Goal: Information Seeking & Learning: Check status

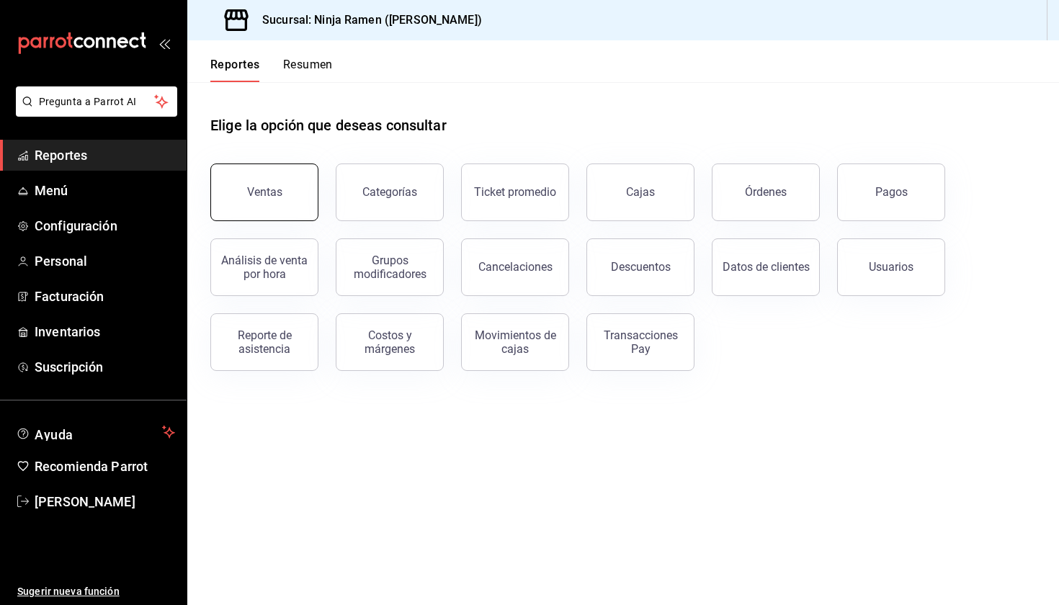
click at [253, 198] on div "Ventas" at bounding box center [264, 192] width 35 height 14
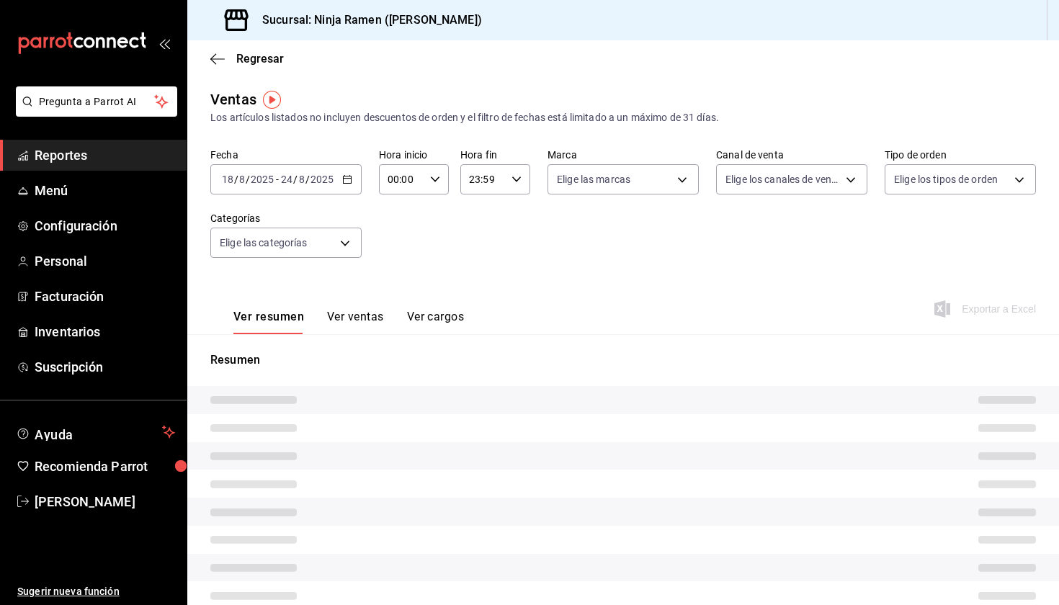
type input "PARROT,UBER_EATS,RAPPI,DIDI_FOOD,ONLINE"
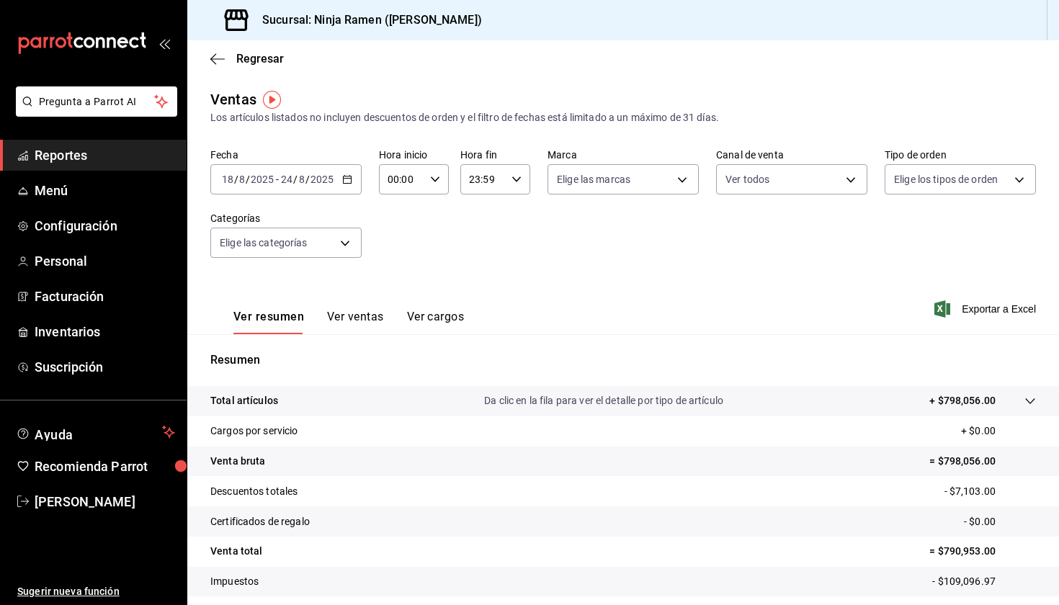
click at [549, 246] on div "Fecha [DATE] [DATE] - [DATE] [DATE] Hora inicio 00:00 Hora inicio Hora fin 23:5…" at bounding box center [622, 211] width 825 height 127
click at [296, 187] on div "[DATE] [DATE] - [DATE] [DATE]" at bounding box center [285, 179] width 151 height 30
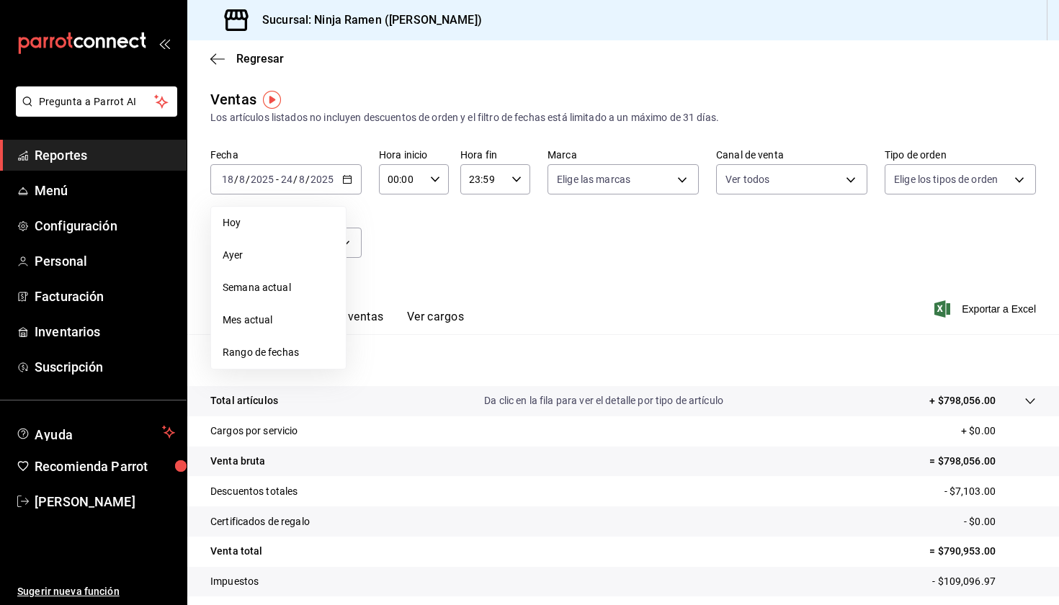
scroll to position [28, 0]
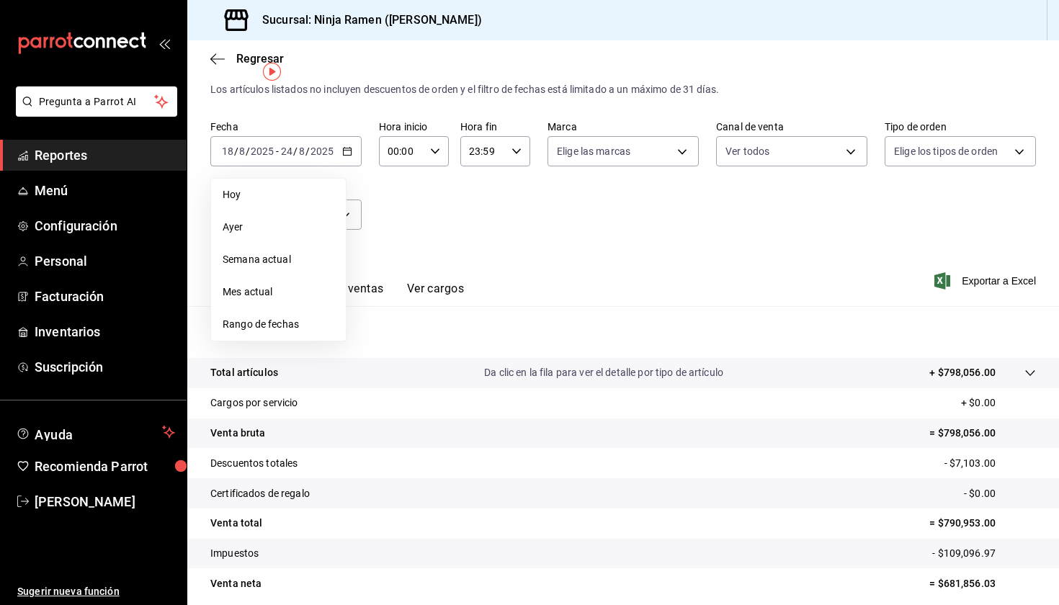
click at [598, 235] on div "Fecha [DATE] [DATE] - [DATE] [DATE] [DATE] [DATE] Semana actual Mes actual Rang…" at bounding box center [622, 183] width 825 height 127
click at [372, 295] on button "Ver ventas" at bounding box center [355, 294] width 57 height 24
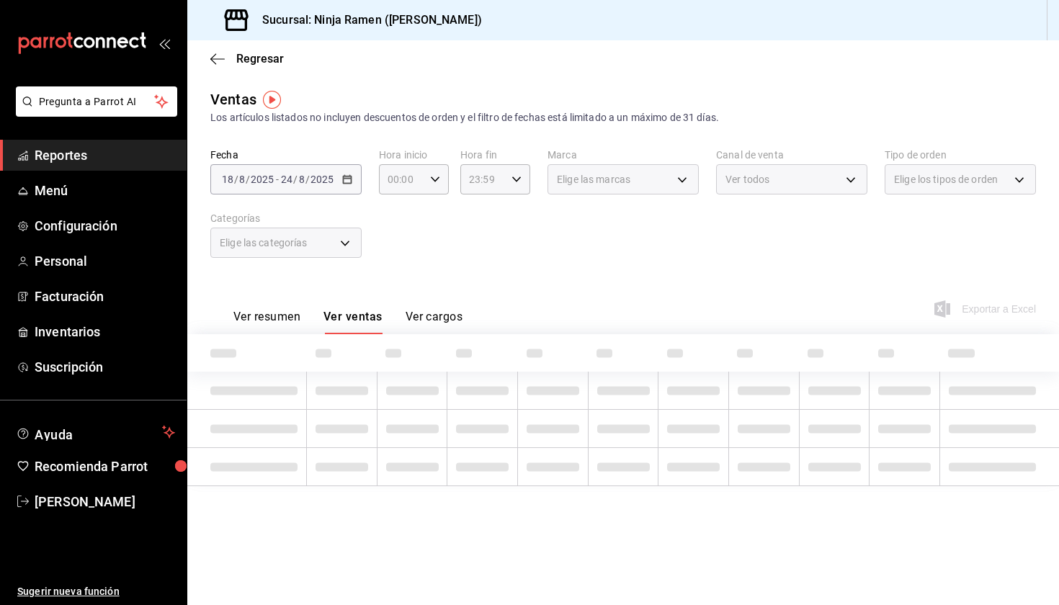
click at [279, 309] on div "Ver resumen Ver ventas Ver cargos" at bounding box center [336, 313] width 252 height 42
click at [286, 323] on button "Ver resumen" at bounding box center [266, 322] width 67 height 24
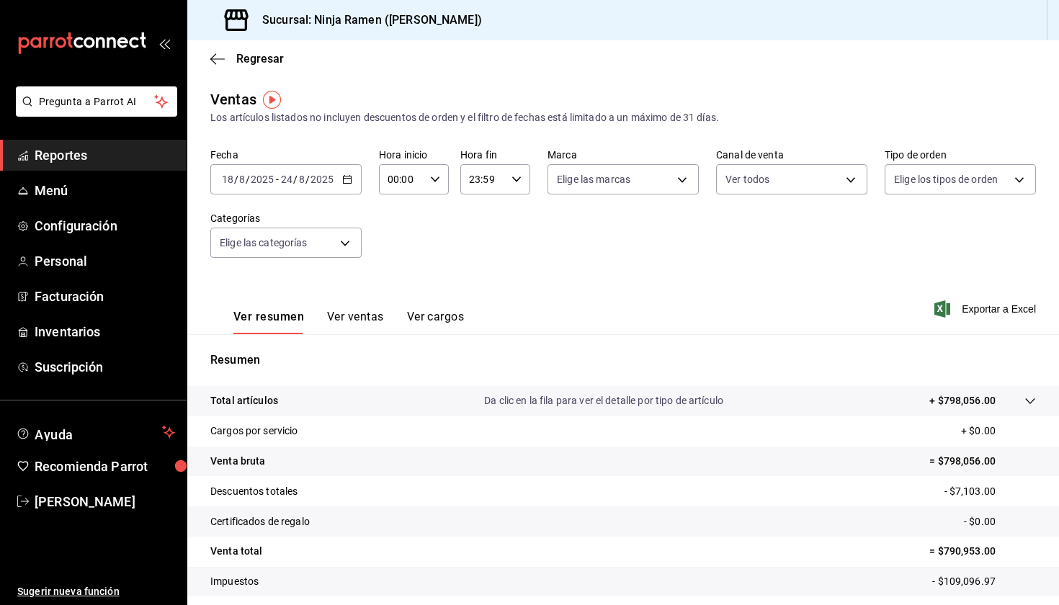
click at [292, 159] on label "Fecha" at bounding box center [285, 155] width 151 height 10
click at [293, 167] on div "[DATE] [DATE] - [DATE] [DATE]" at bounding box center [285, 179] width 151 height 30
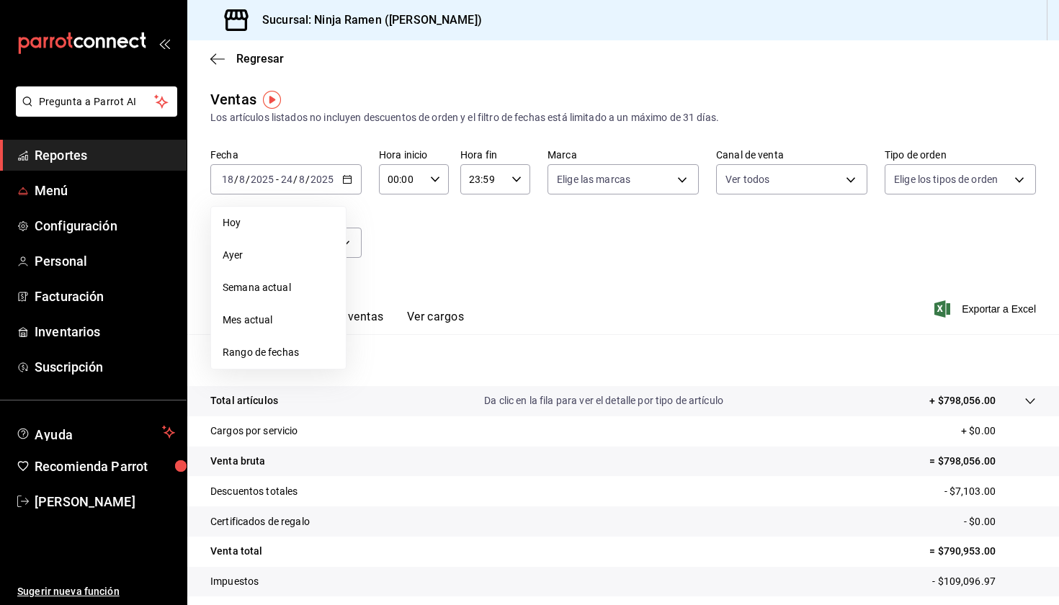
click at [108, 156] on span "Reportes" at bounding box center [105, 154] width 140 height 19
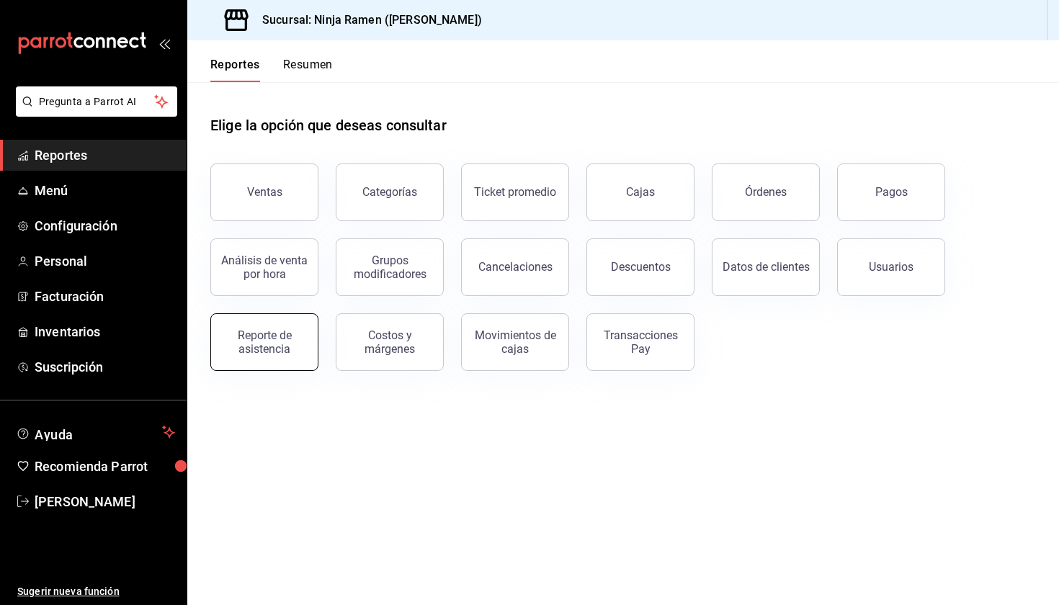
click at [266, 340] on div "Reporte de asistencia" at bounding box center [264, 341] width 89 height 27
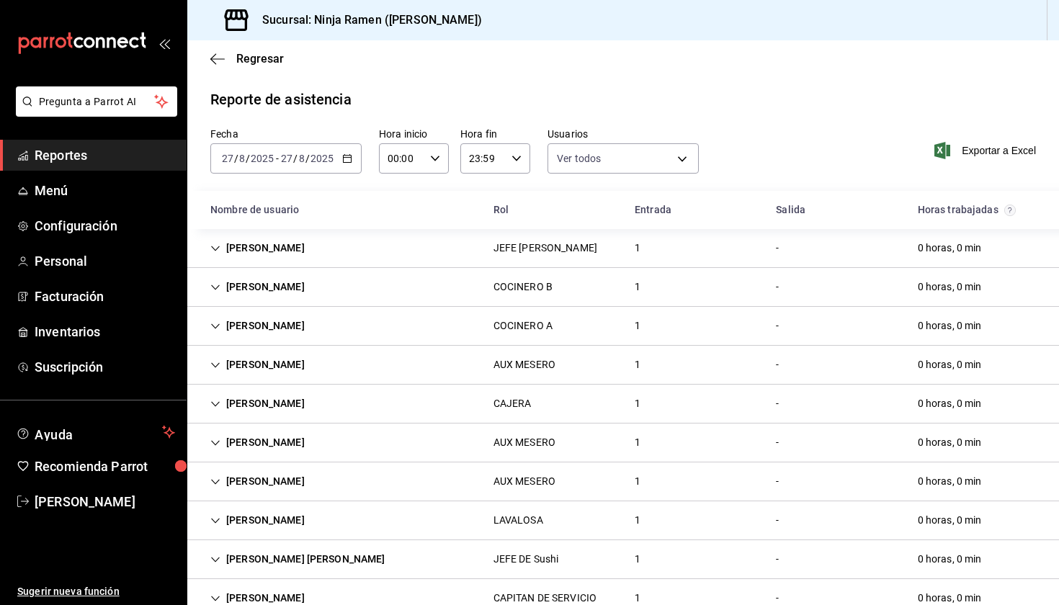
click at [310, 161] on input "2025" at bounding box center [322, 159] width 24 height 12
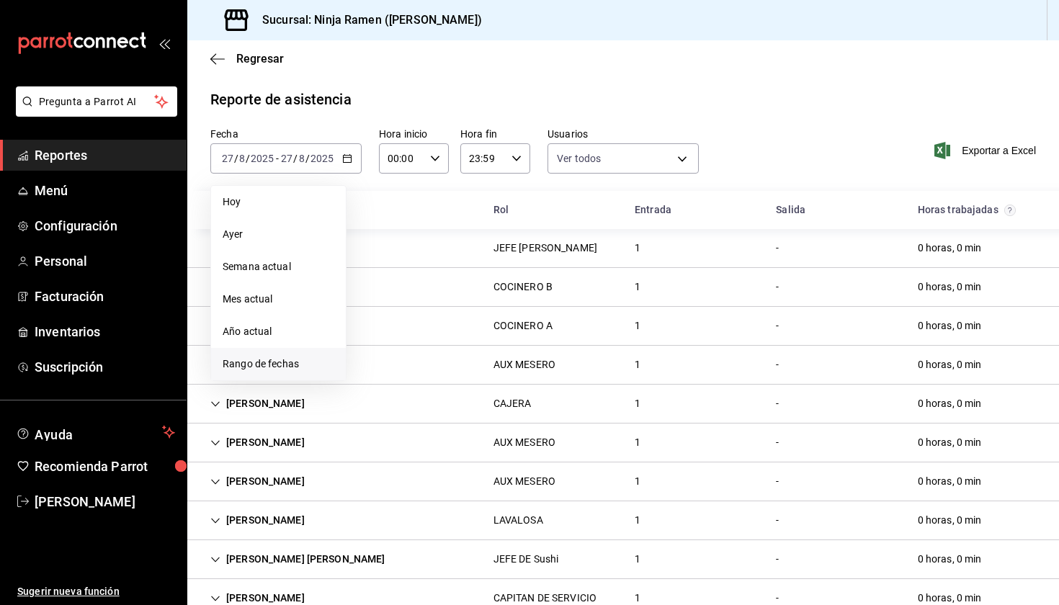
click at [287, 362] on span "Rango de fechas" at bounding box center [279, 363] width 112 height 15
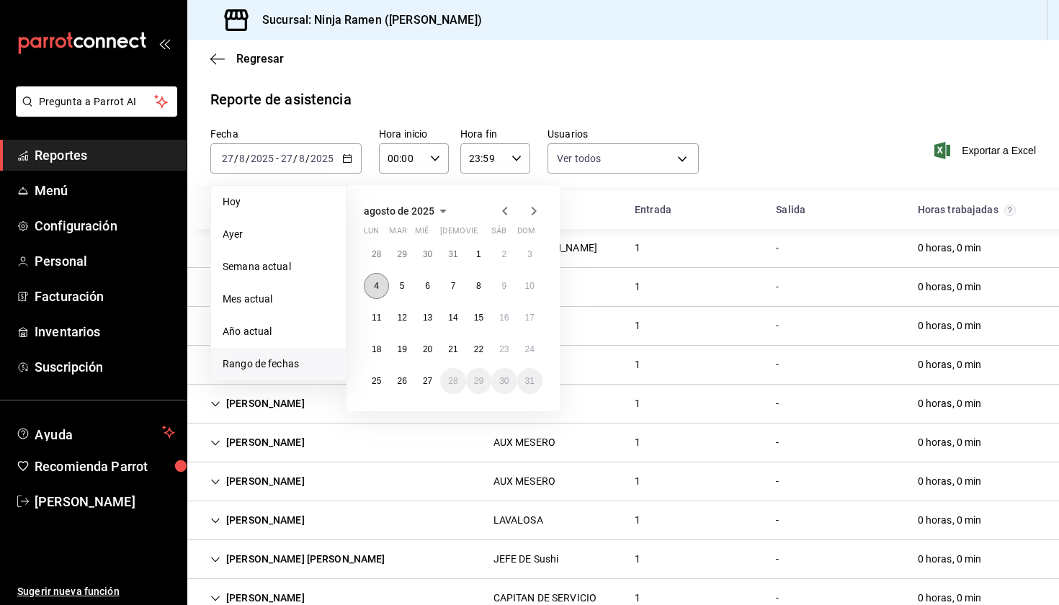
click at [380, 281] on button "4" at bounding box center [376, 286] width 25 height 26
click at [495, 287] on button "9" at bounding box center [503, 286] width 25 height 26
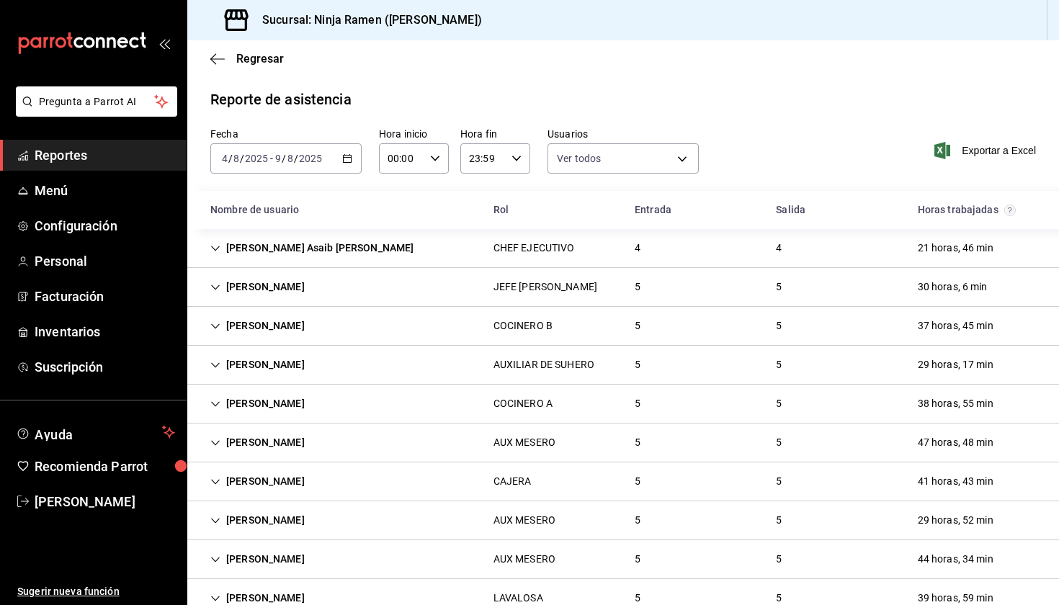
click at [503, 289] on div "JEFE [PERSON_NAME]" at bounding box center [545, 286] width 104 height 15
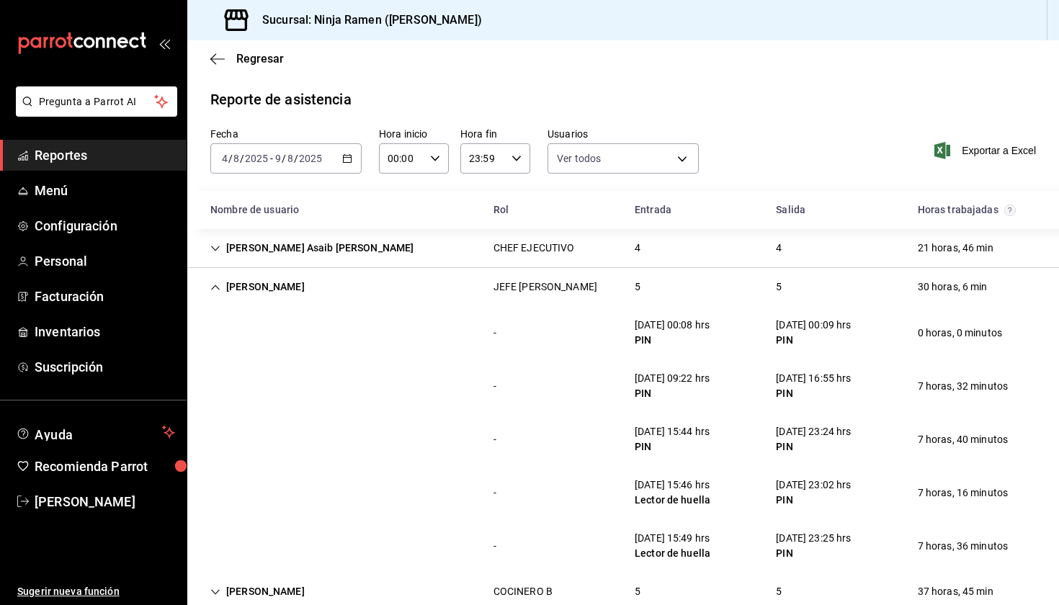
click at [251, 165] on div "[DATE] [DATE] - [DATE] [DATE]" at bounding box center [285, 158] width 151 height 30
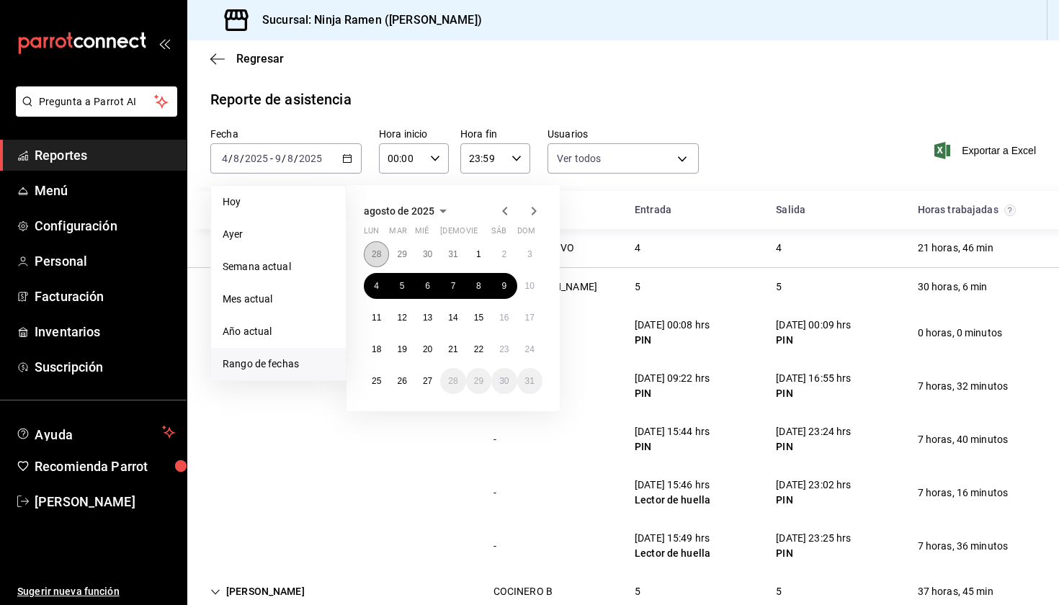
click at [380, 252] on abbr "28" at bounding box center [376, 254] width 9 height 10
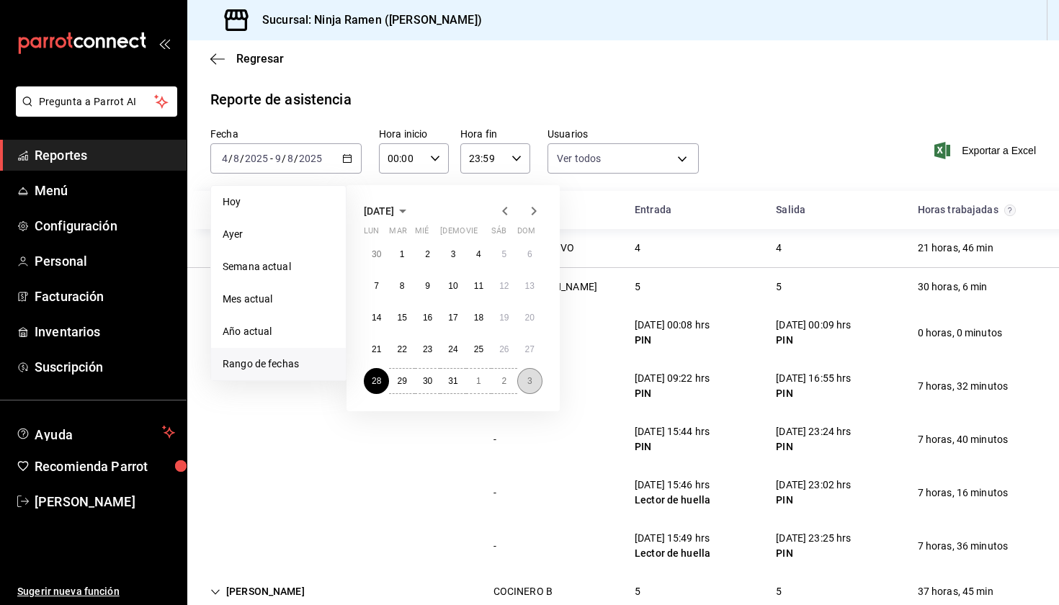
click at [532, 387] on button "3" at bounding box center [529, 381] width 25 height 26
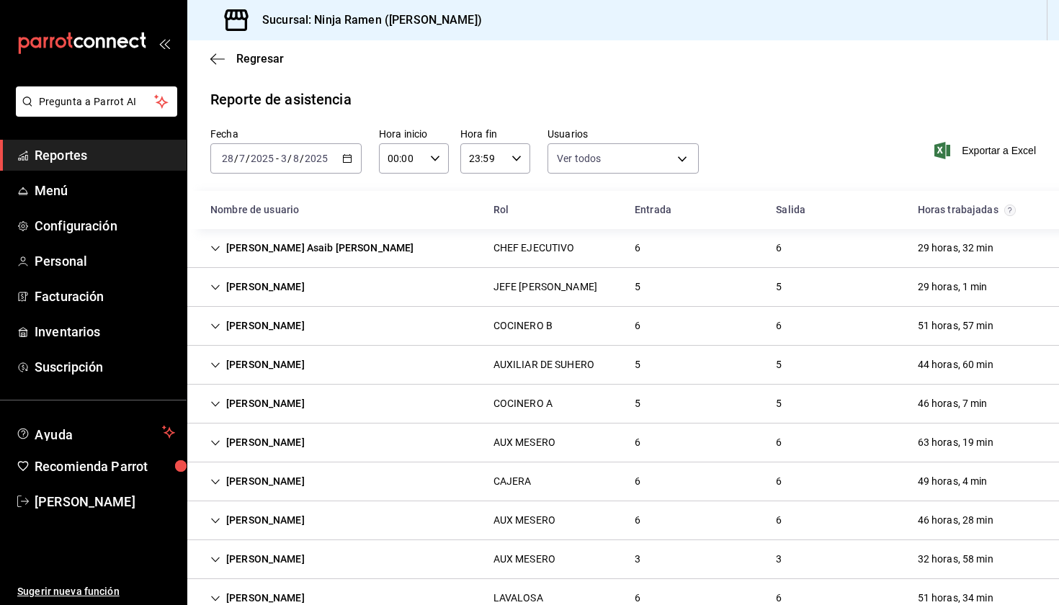
click at [284, 163] on input "3" at bounding box center [283, 159] width 7 height 12
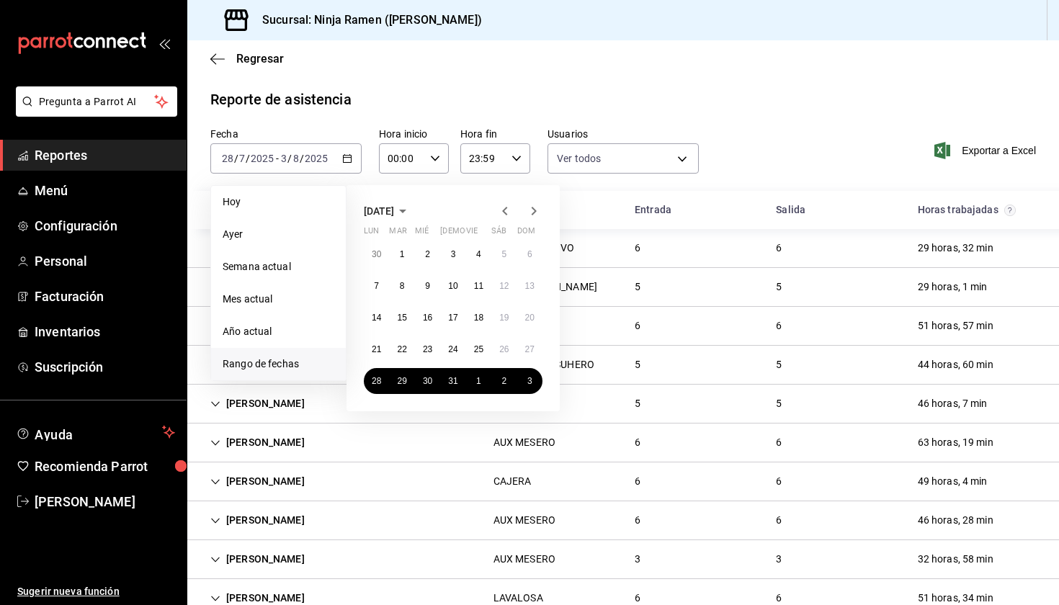
click at [949, 330] on div "51 horas, 57 min" at bounding box center [955, 326] width 99 height 27
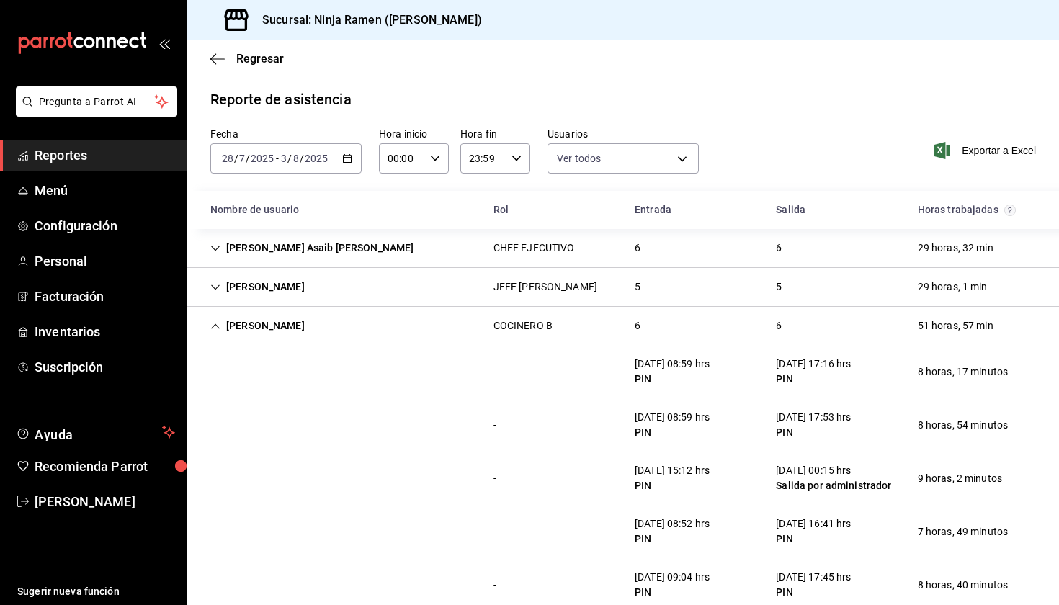
click at [316, 325] on div "[PERSON_NAME]" at bounding box center [257, 326] width 117 height 27
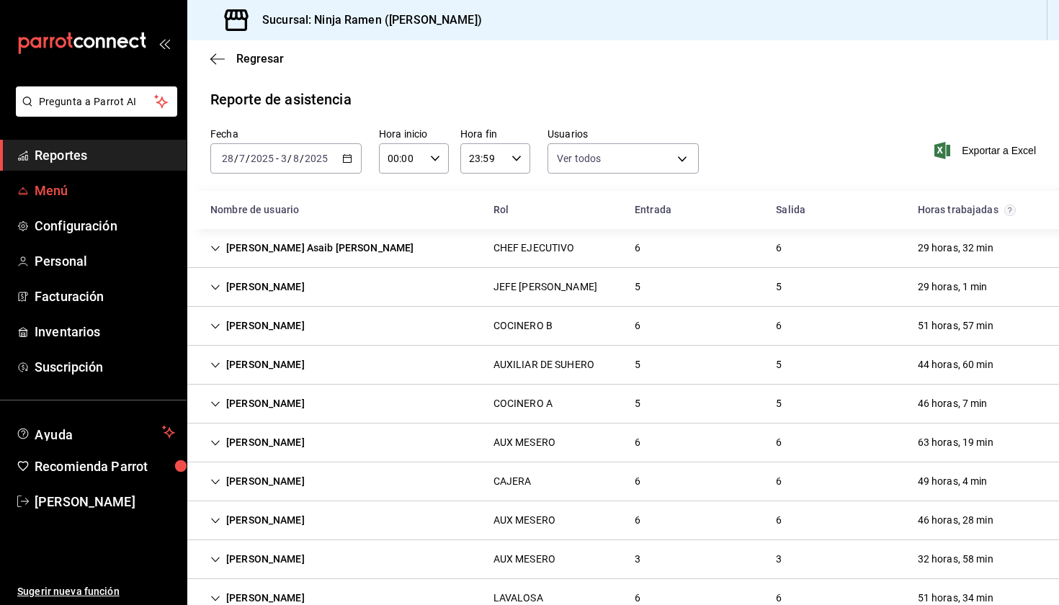
click at [79, 196] on span "Menú" at bounding box center [105, 190] width 140 height 19
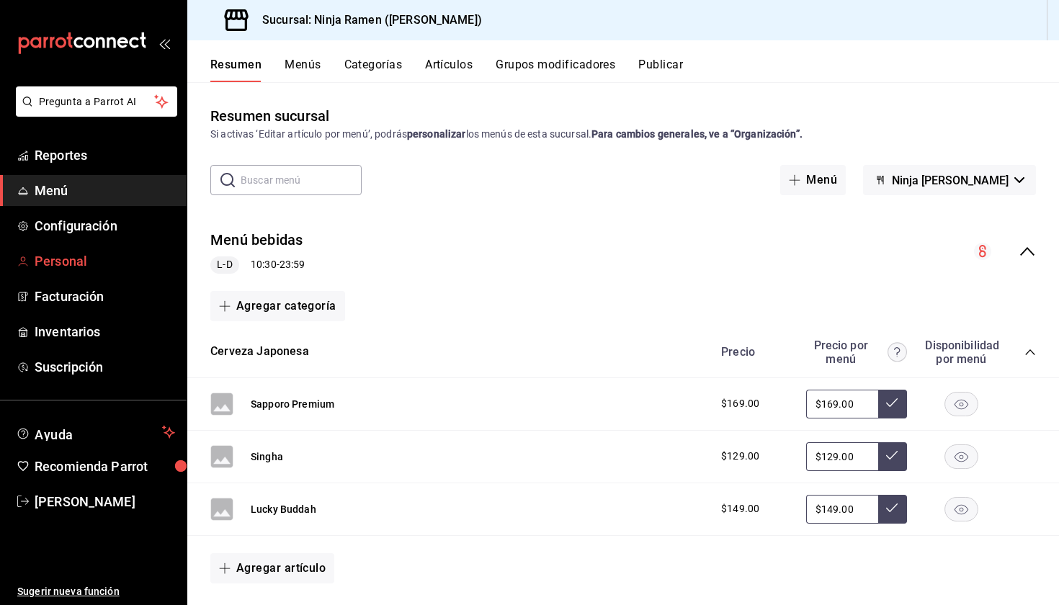
click at [99, 256] on span "Personal" at bounding box center [105, 260] width 140 height 19
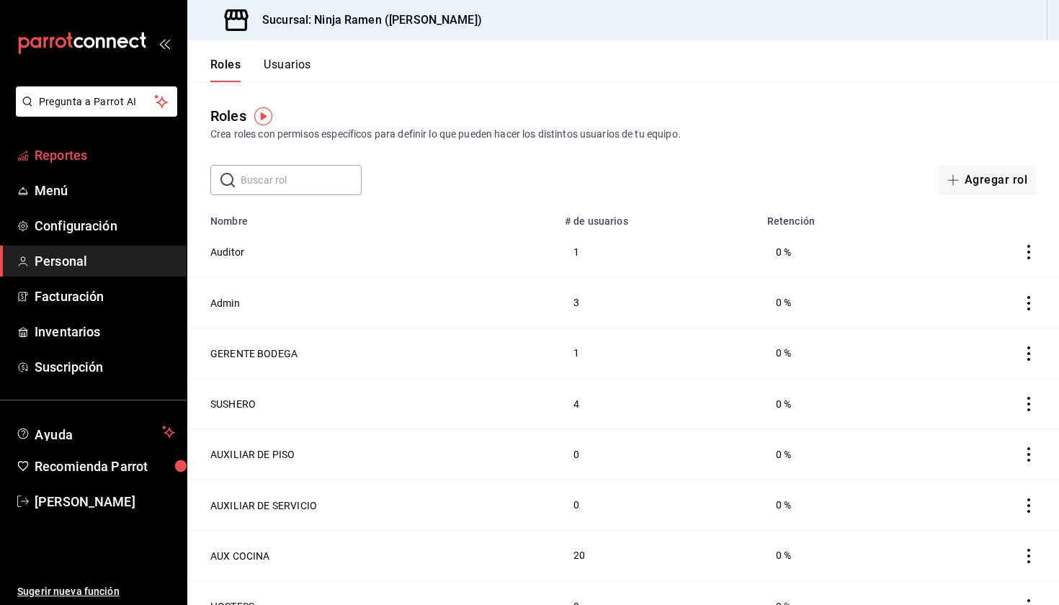
click at [91, 155] on span "Reportes" at bounding box center [105, 154] width 140 height 19
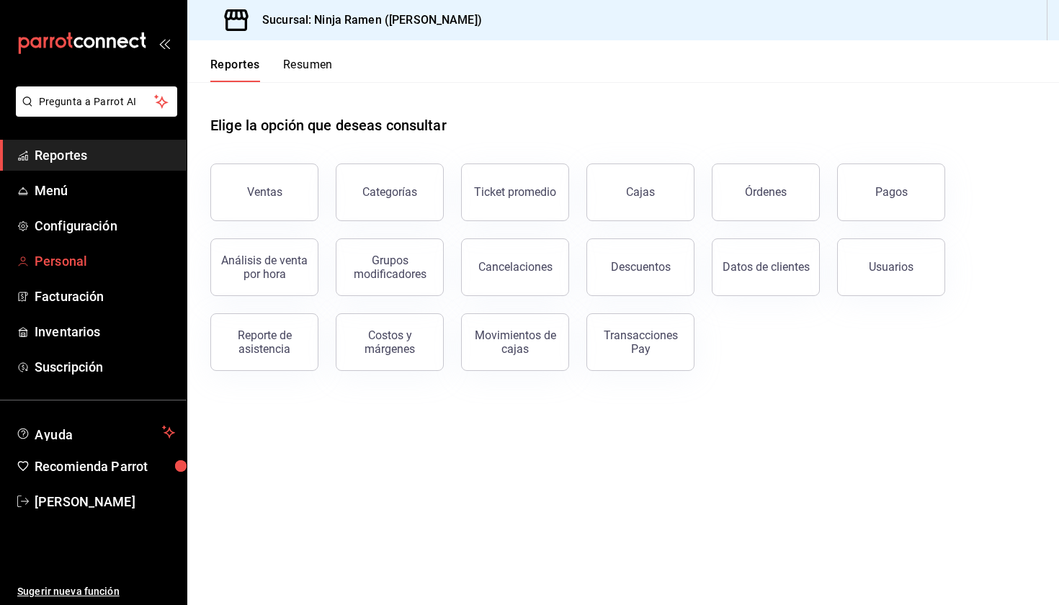
click at [95, 258] on span "Personal" at bounding box center [105, 260] width 140 height 19
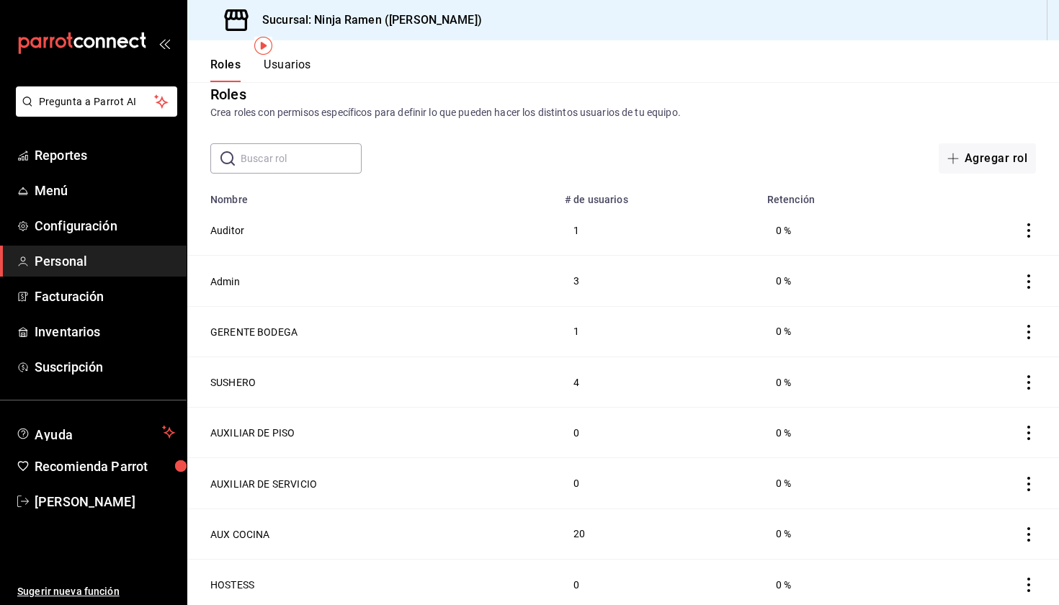
scroll to position [143, 0]
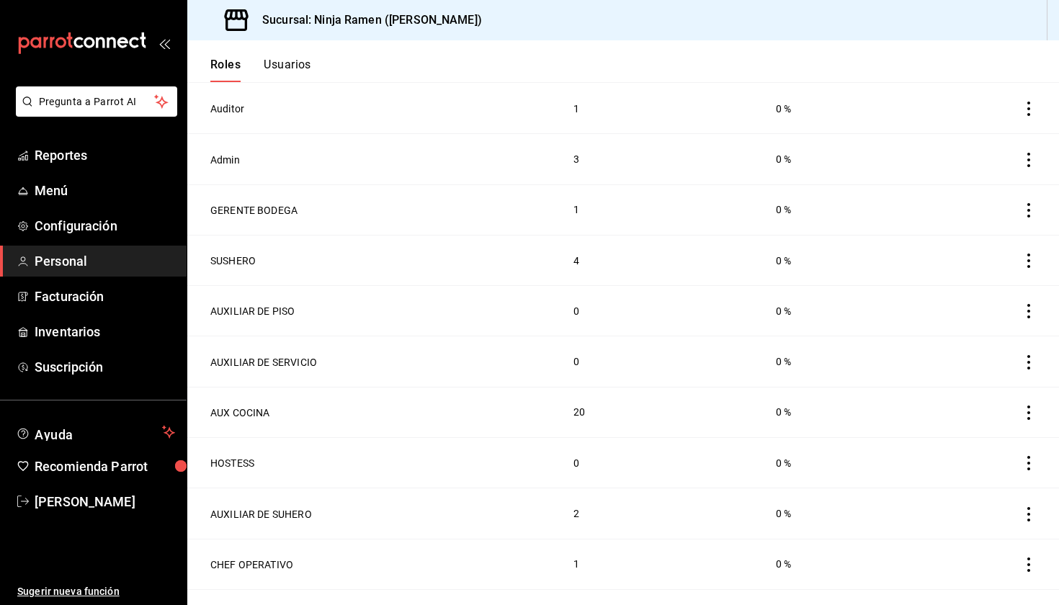
click at [477, 307] on td "AUXILIAR DE PISO" at bounding box center [371, 311] width 369 height 50
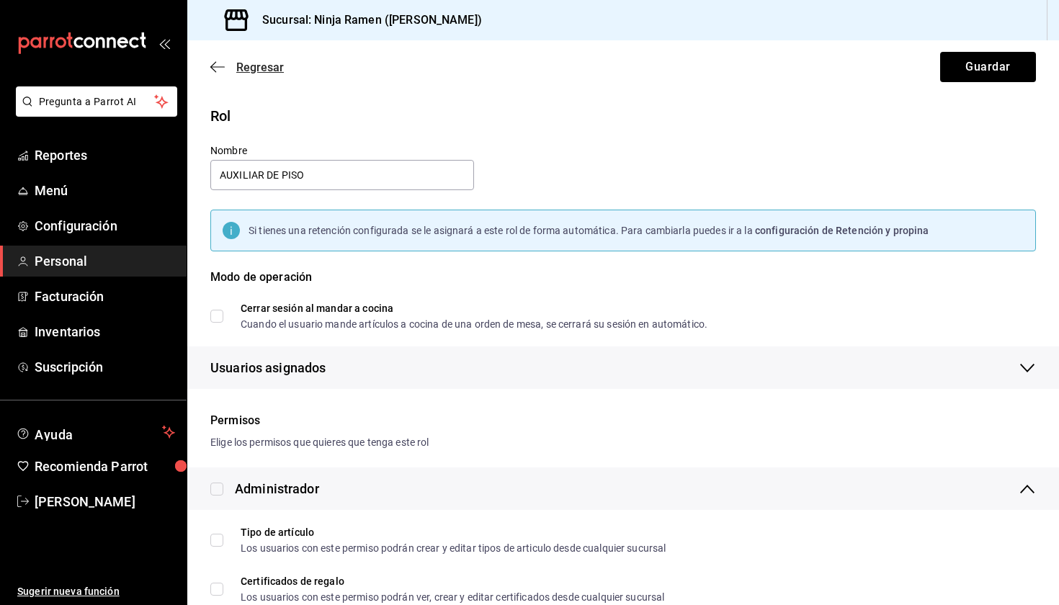
click at [235, 63] on span "Regresar" at bounding box center [246, 67] width 73 height 14
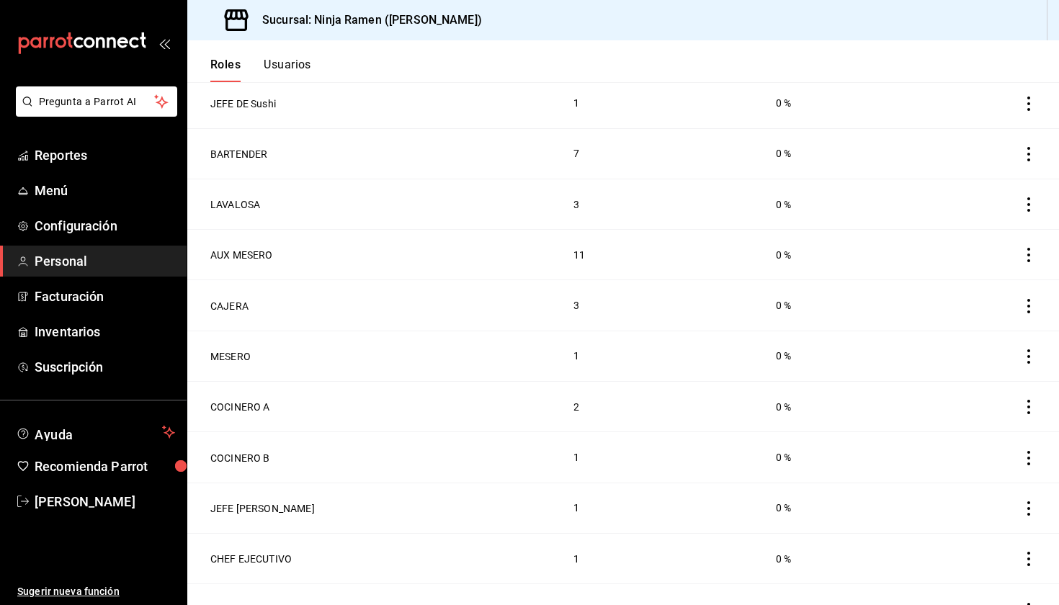
scroll to position [786, 0]
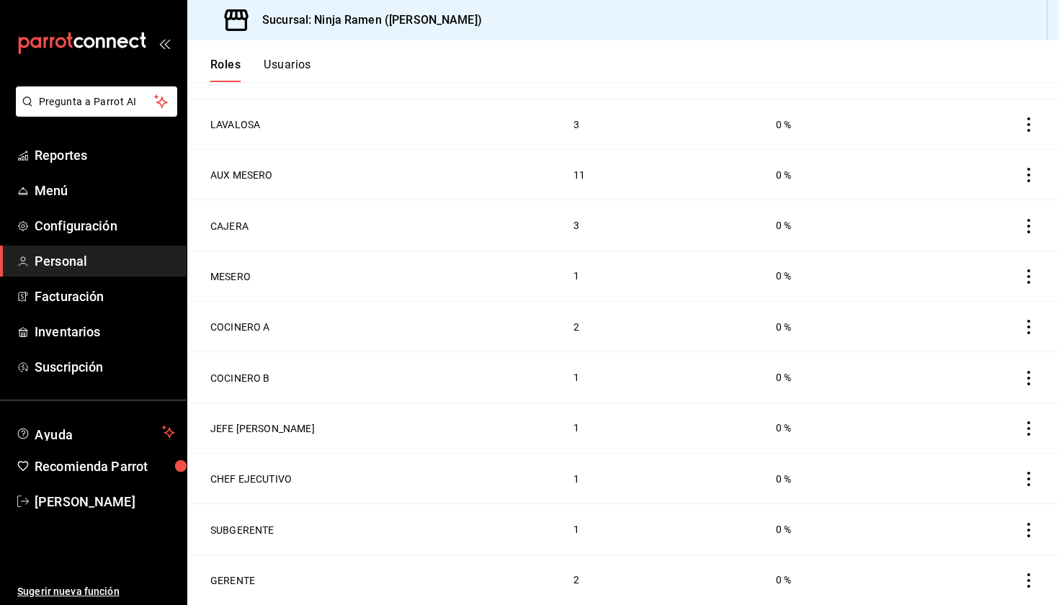
click at [1021, 432] on icon "actions" at bounding box center [1028, 428] width 14 height 14
click at [356, 266] on div at bounding box center [529, 302] width 1059 height 605
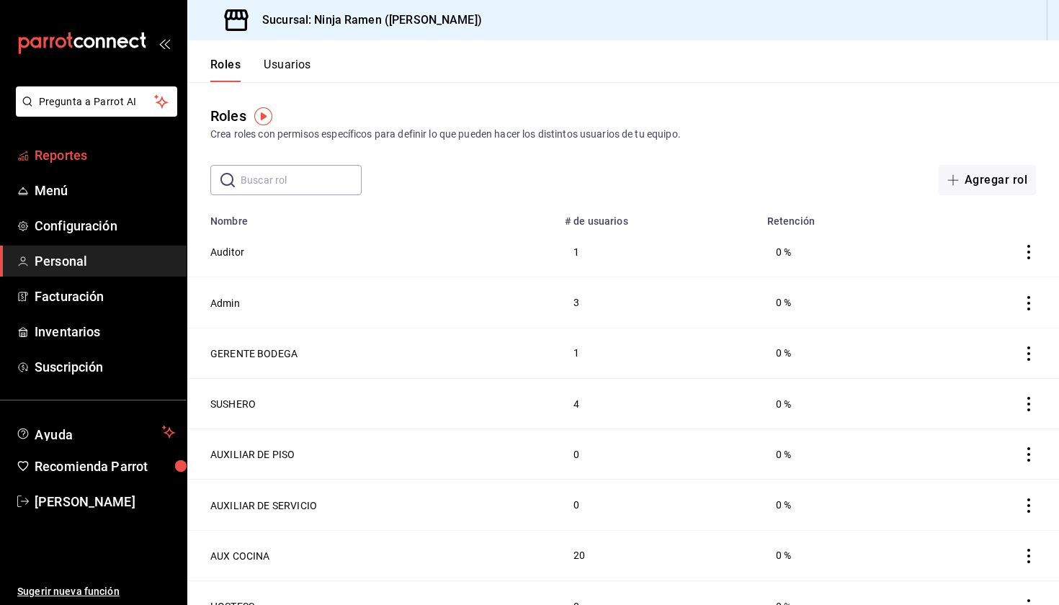
click at [78, 155] on span "Reportes" at bounding box center [105, 154] width 140 height 19
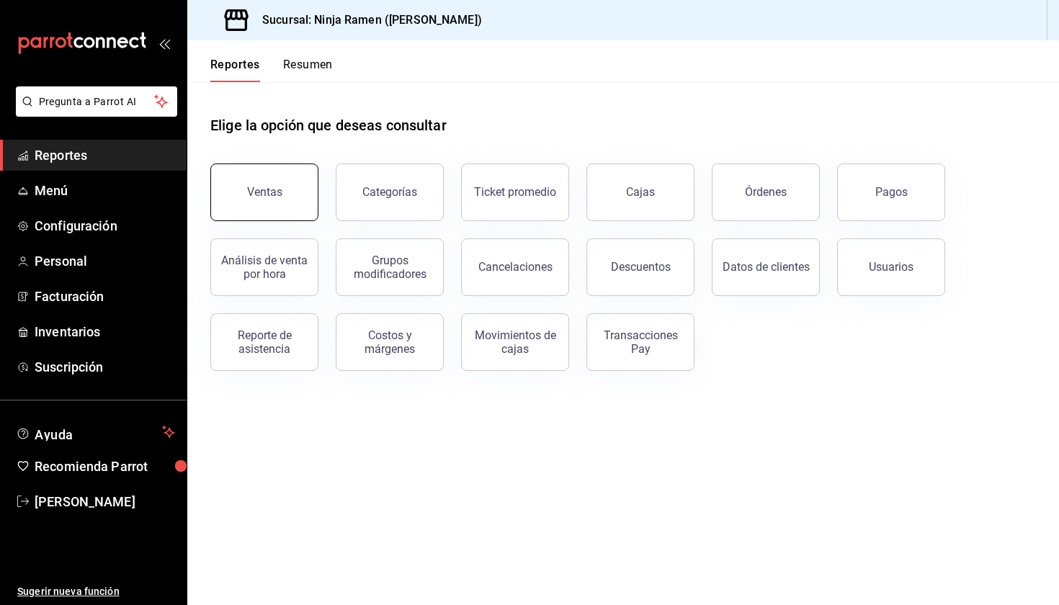
click at [277, 186] on div "Ventas" at bounding box center [264, 192] width 35 height 14
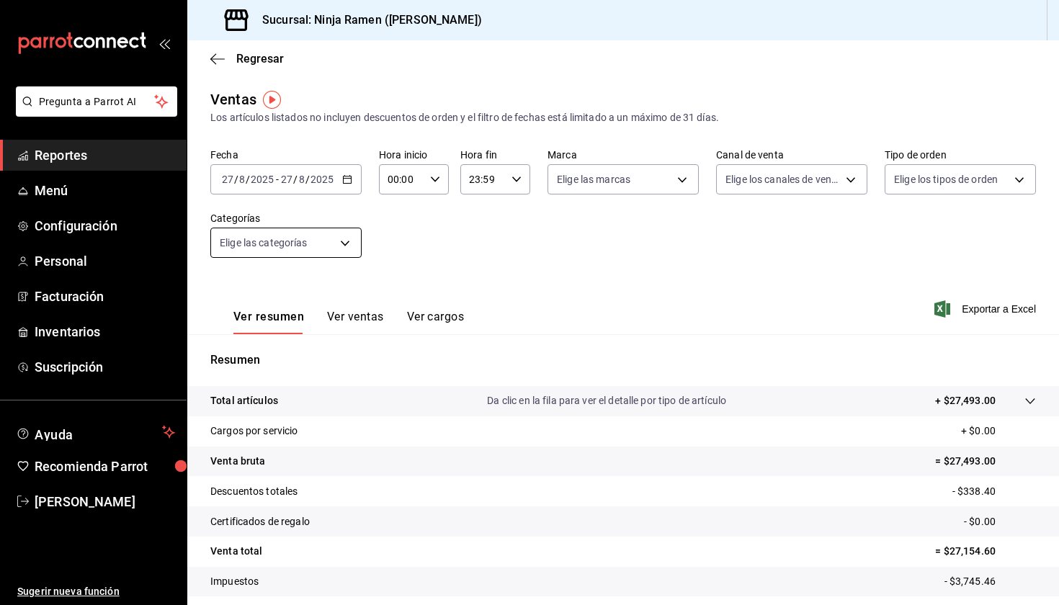
click at [295, 249] on body "Pregunta a Parrot AI Reportes Menú Configuración Personal Facturación Inventari…" at bounding box center [529, 302] width 1059 height 605
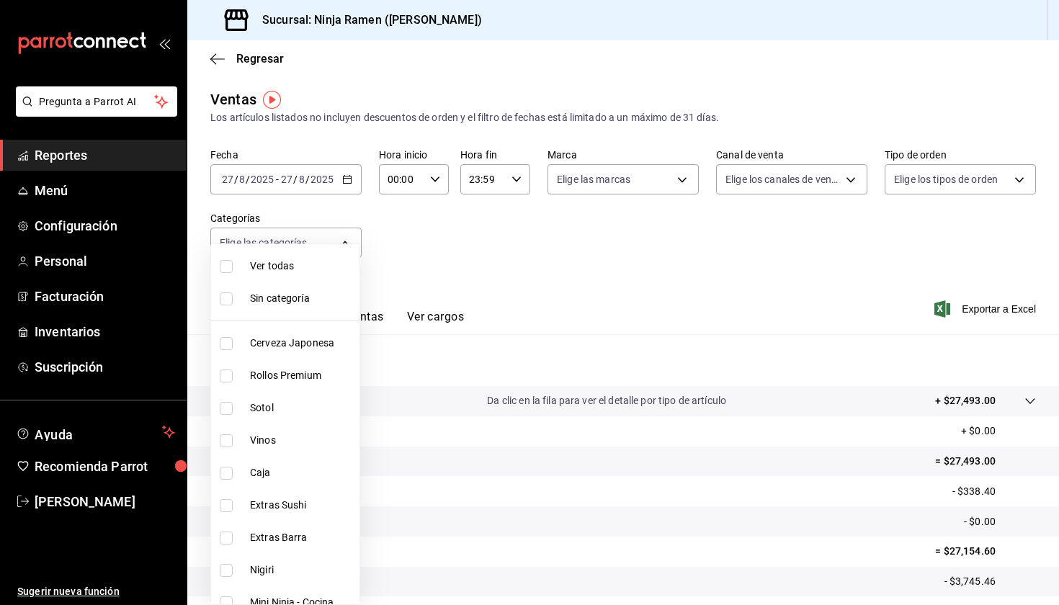
click at [374, 269] on div at bounding box center [529, 302] width 1059 height 605
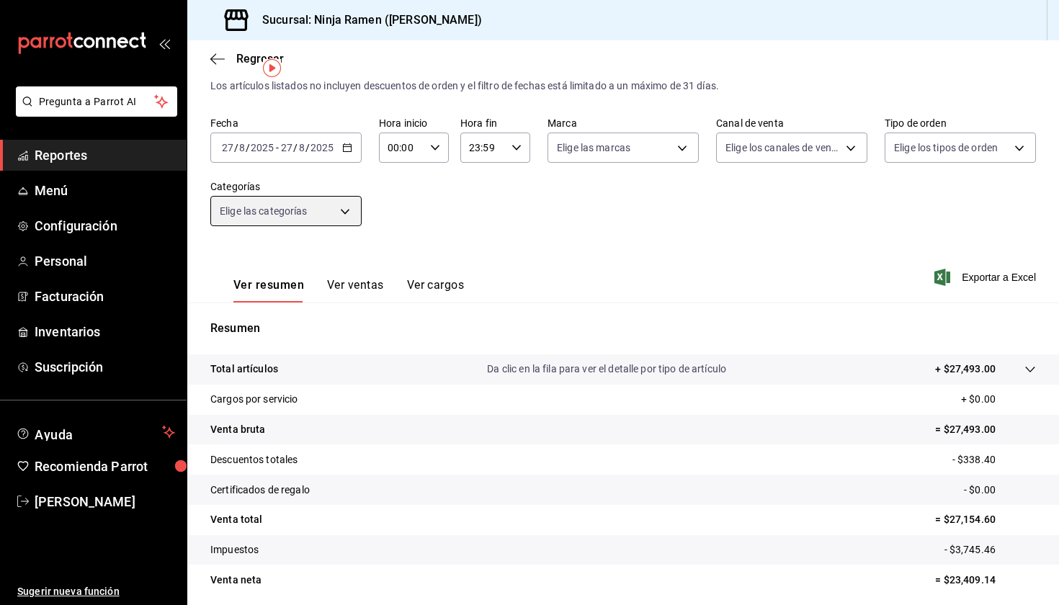
scroll to position [85, 0]
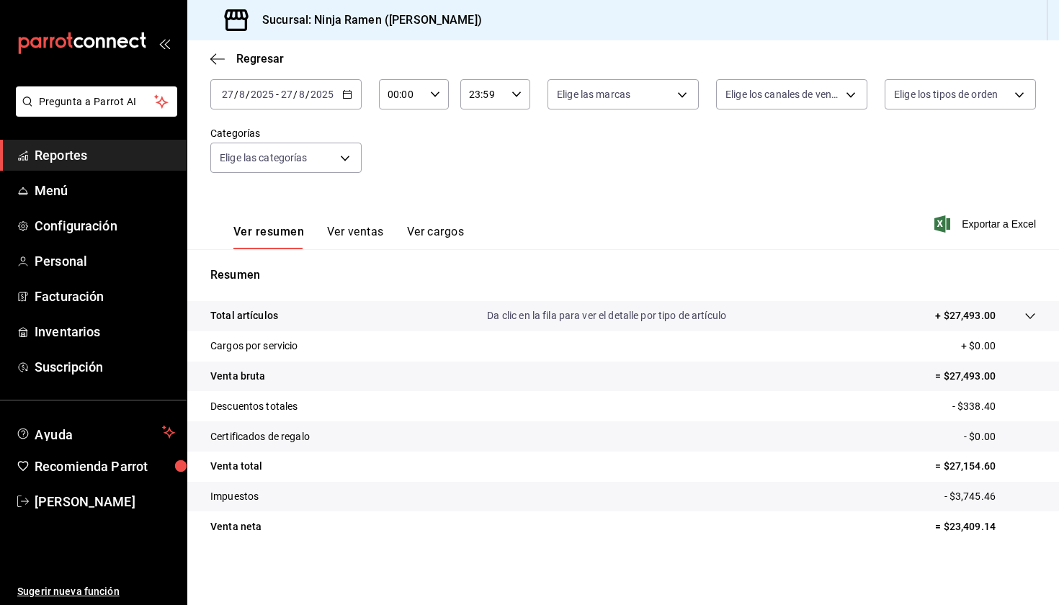
click at [307, 86] on div "[DATE] [DATE] - [DATE] [DATE]" at bounding box center [285, 94] width 151 height 30
click at [271, 233] on span "Mes actual" at bounding box center [279, 235] width 112 height 15
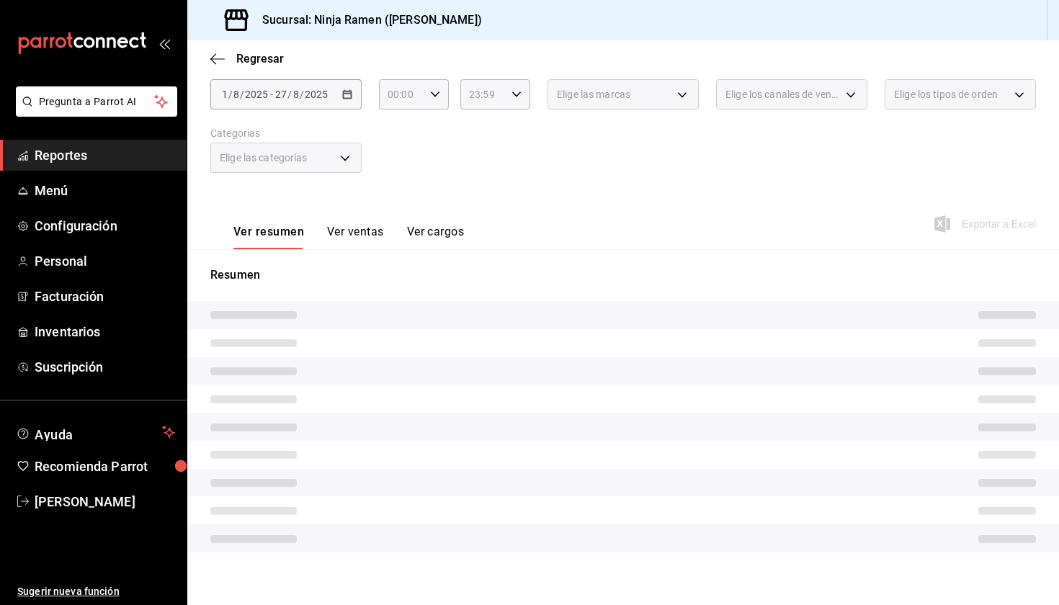
click at [273, 110] on div "Fecha [DATE] [DATE] - [DATE] [DATE] Hora inicio 00:00 Hora inicio Hora fin 23:5…" at bounding box center [622, 126] width 825 height 127
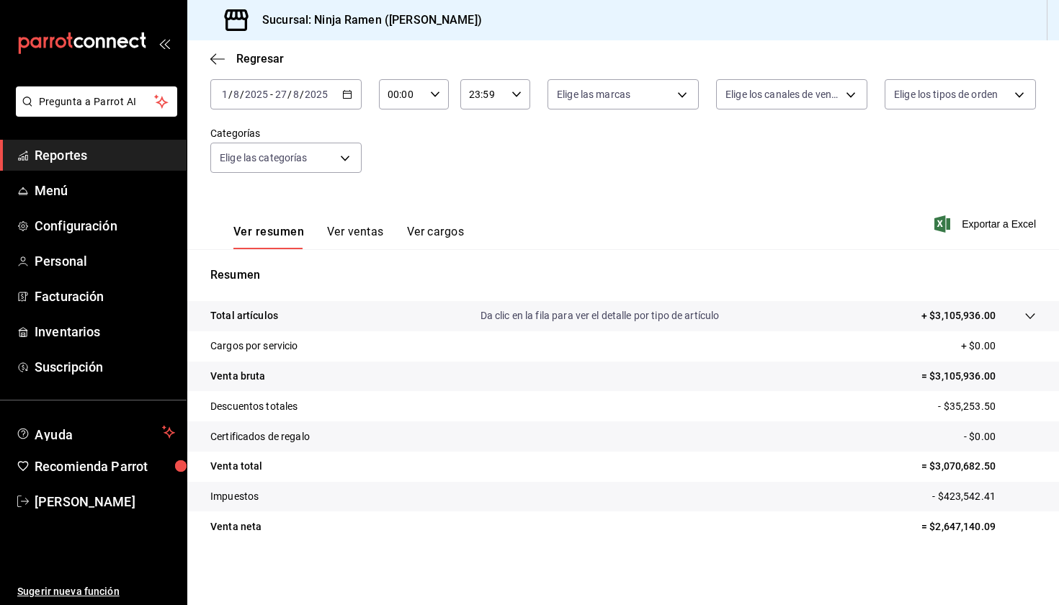
click at [277, 98] on input "27" at bounding box center [280, 95] width 13 height 12
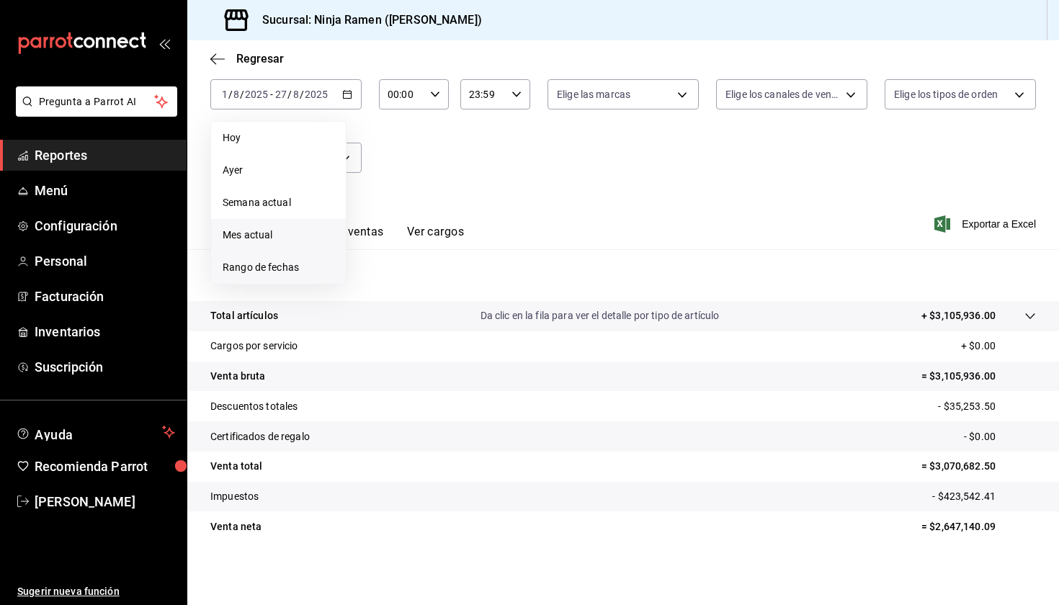
click at [297, 265] on span "Rango de fechas" at bounding box center [279, 267] width 112 height 15
click at [506, 150] on icon "button" at bounding box center [504, 147] width 5 height 9
click at [504, 150] on icon "button" at bounding box center [504, 146] width 17 height 17
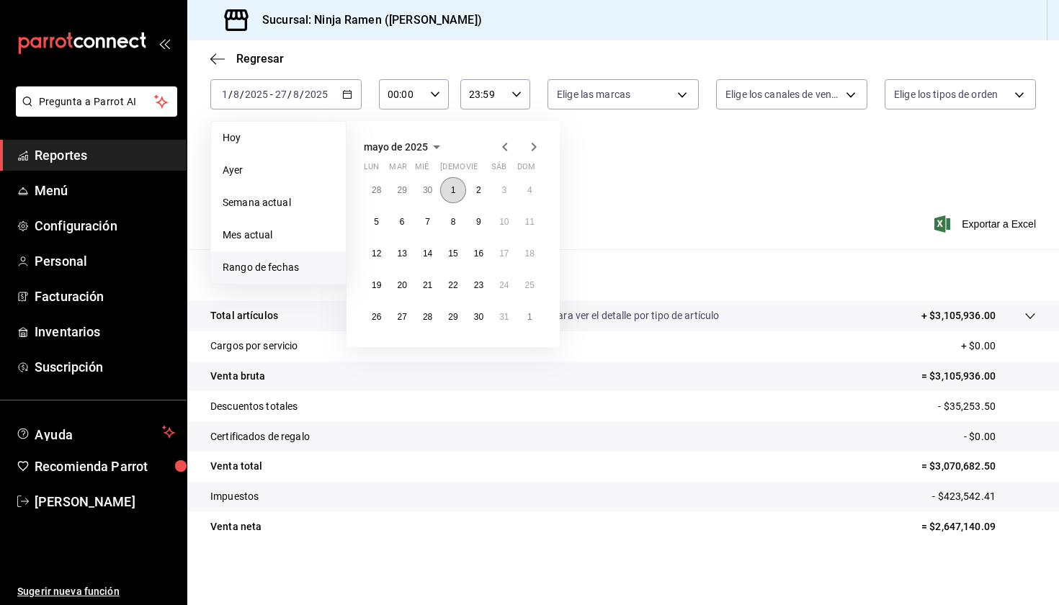
click at [458, 195] on button "1" at bounding box center [452, 190] width 25 height 26
click at [507, 320] on abbr "31" at bounding box center [503, 317] width 9 height 10
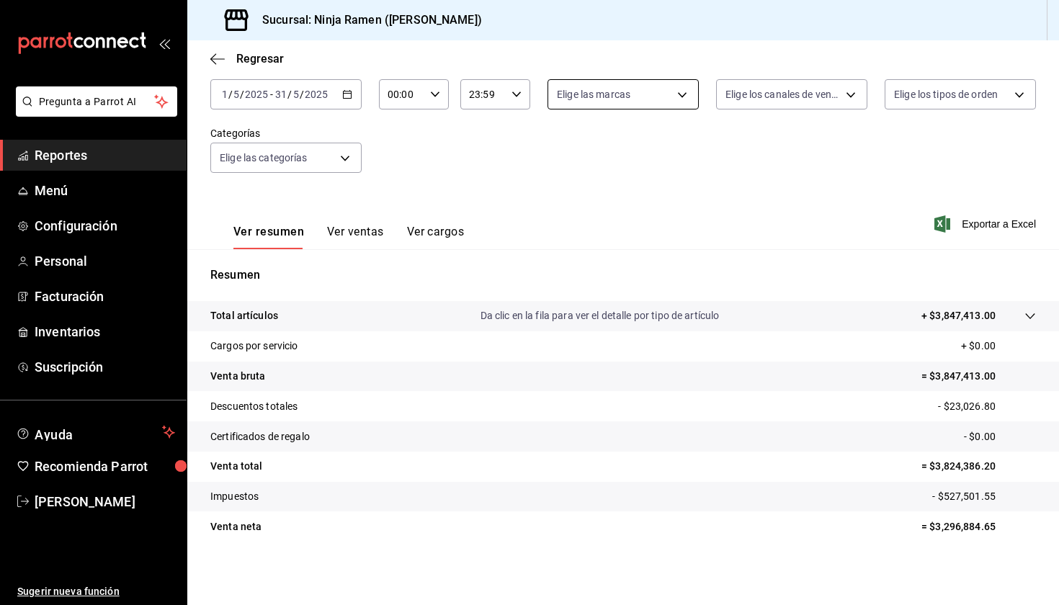
click at [664, 94] on body "Pregunta a Parrot AI Reportes Menú Configuración Personal Facturación Inventari…" at bounding box center [529, 302] width 1059 height 605
click at [657, 155] on li "Ver todas" at bounding box center [618, 148] width 149 height 42
type input "f1c4bc62-ae1b-460a-8452-fb11a1227052"
checkbox input "true"
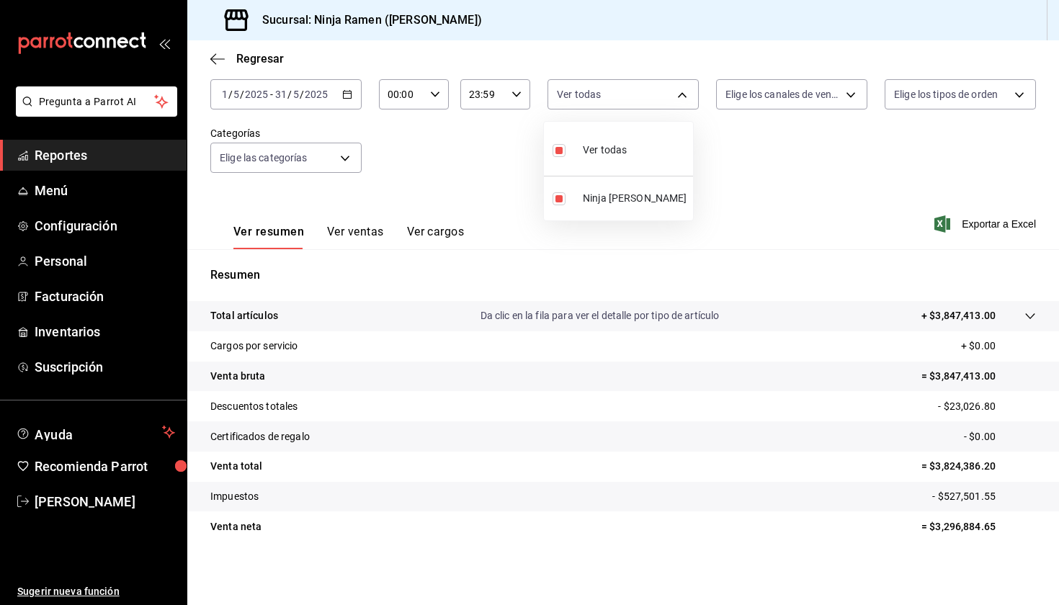
click at [789, 96] on div at bounding box center [529, 302] width 1059 height 605
click at [789, 103] on body "Pregunta a Parrot AI Reportes Menú Configuración Personal Facturación Inventari…" at bounding box center [529, 302] width 1059 height 605
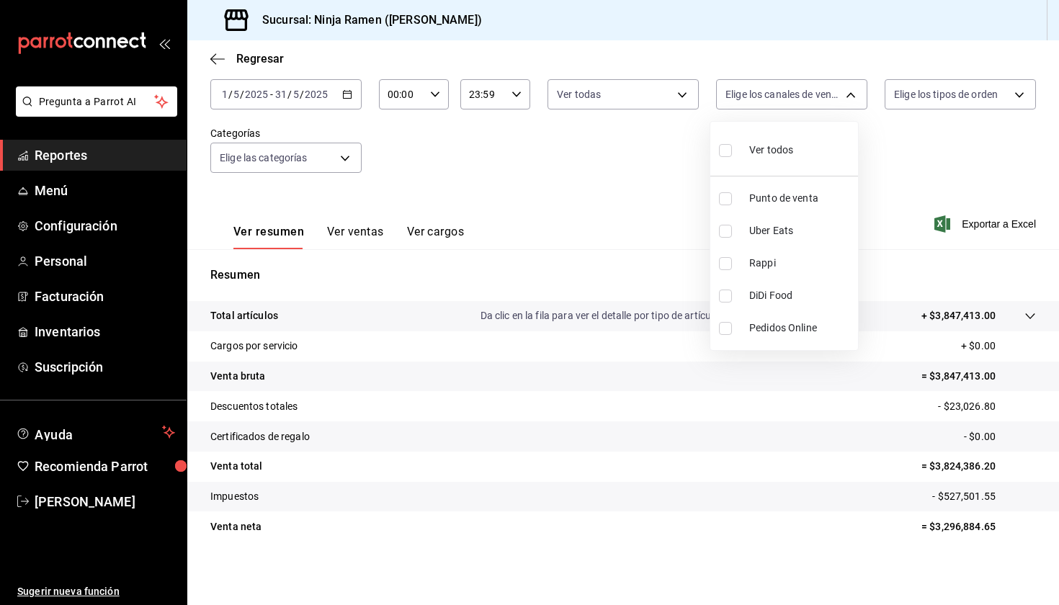
click at [909, 98] on div at bounding box center [529, 302] width 1059 height 605
click at [910, 100] on body "Pregunta a Parrot AI Reportes Menú Configuración Personal Facturación Inventari…" at bounding box center [529, 302] width 1059 height 605
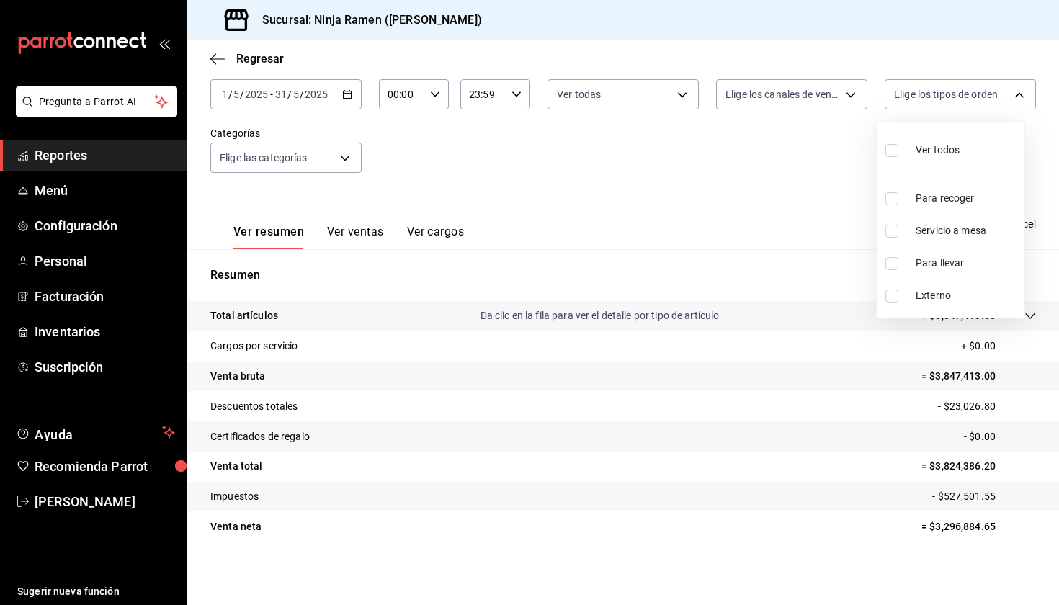
click at [930, 147] on span "Ver todos" at bounding box center [937, 150] width 44 height 15
type input "08d727f2-252f-4c2e-8340-c4ecdcd0c5f8,ac757447-2e02-471b-9597-13441518e5c5,2e2be…"
checkbox input "true"
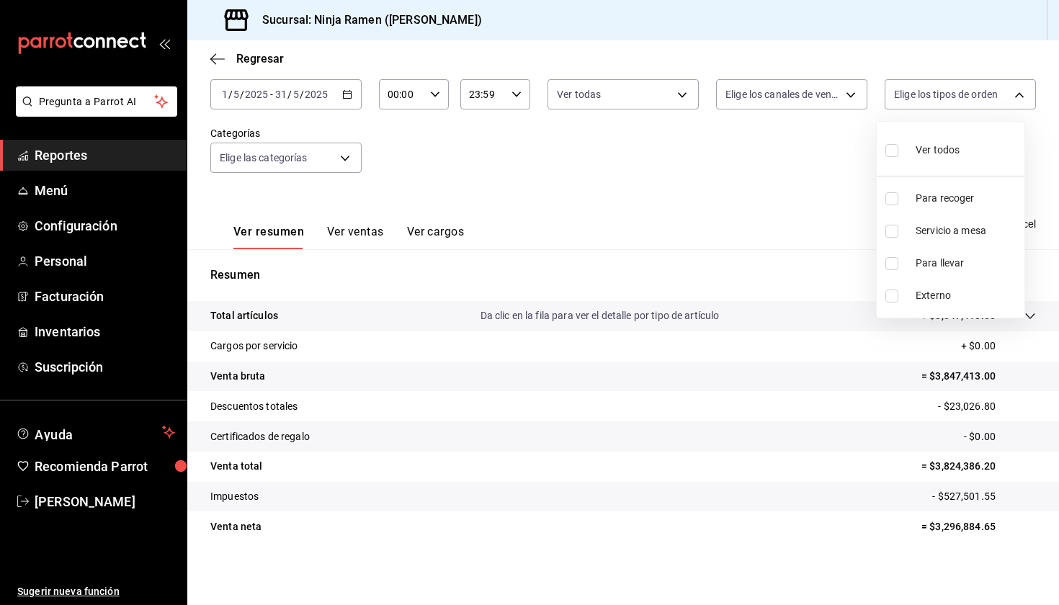
checkbox input "true"
click at [285, 146] on div at bounding box center [529, 302] width 1059 height 605
click at [294, 159] on body "Pregunta a Parrot AI Reportes Menú Configuración Personal Facturación Inventari…" at bounding box center [529, 302] width 1059 height 605
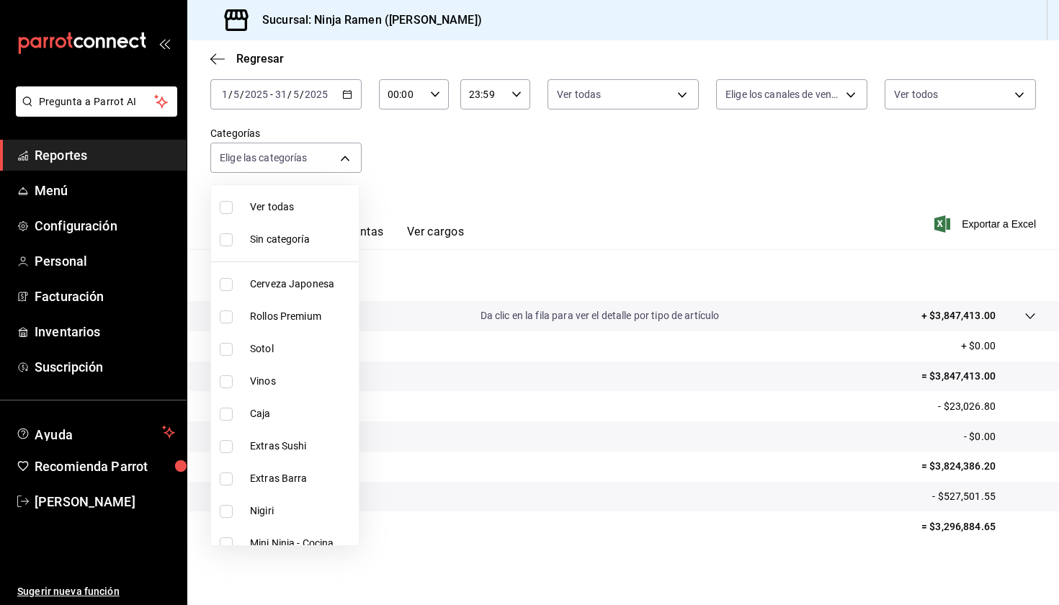
click at [301, 366] on li "Vinos" at bounding box center [285, 381] width 148 height 32
type input "92d2dc2b-087e-43b8-9ed2-a5e86f88d910"
checkbox input "true"
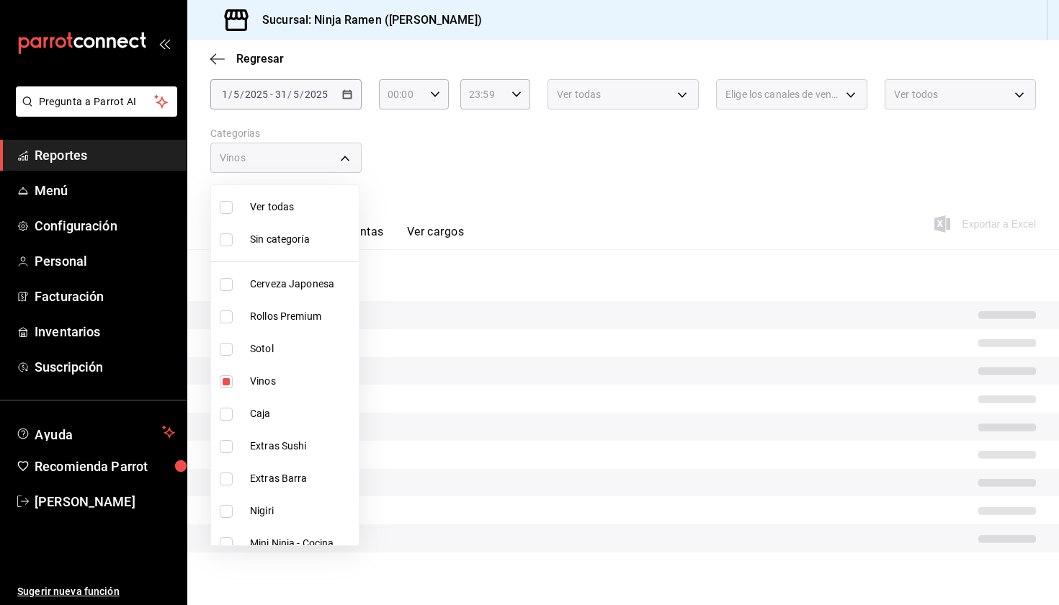
click at [298, 347] on span "Sotol" at bounding box center [301, 348] width 103 height 15
type input "92d2dc2b-087e-43b8-9ed2-a5e86f88d910,dab5d3bb-769f-4ec7-af91-3c1ad7d0cbee"
checkbox input "true"
click at [284, 287] on span "Cerveza Japonesa" at bounding box center [301, 284] width 103 height 15
type input "92d2dc2b-087e-43b8-9ed2-a5e86f88d910,dab5d3bb-769f-4ec7-af91-3c1ad7d0cbee,7cc8e…"
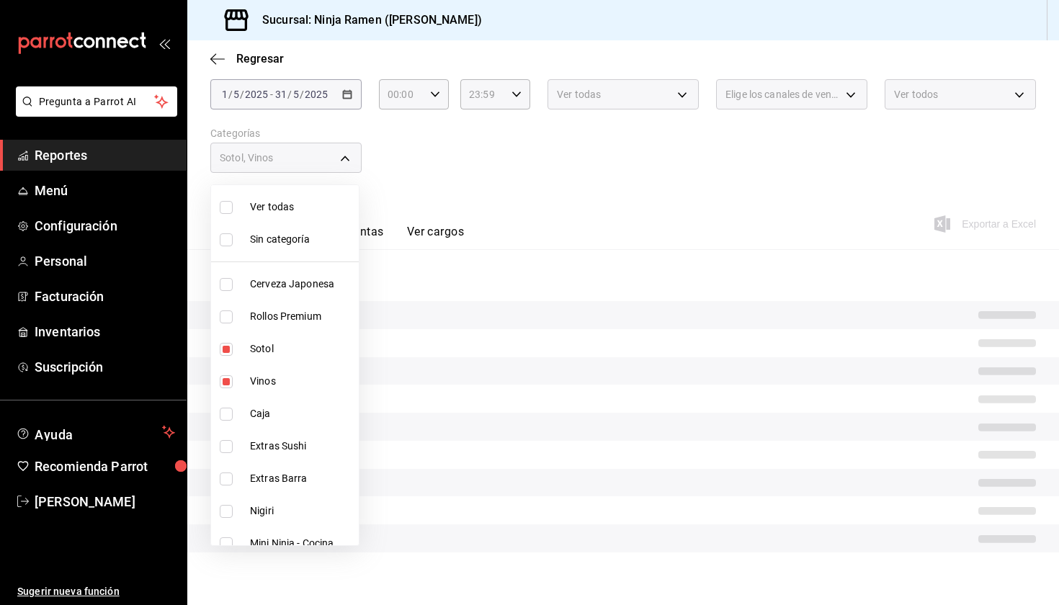
checkbox input "true"
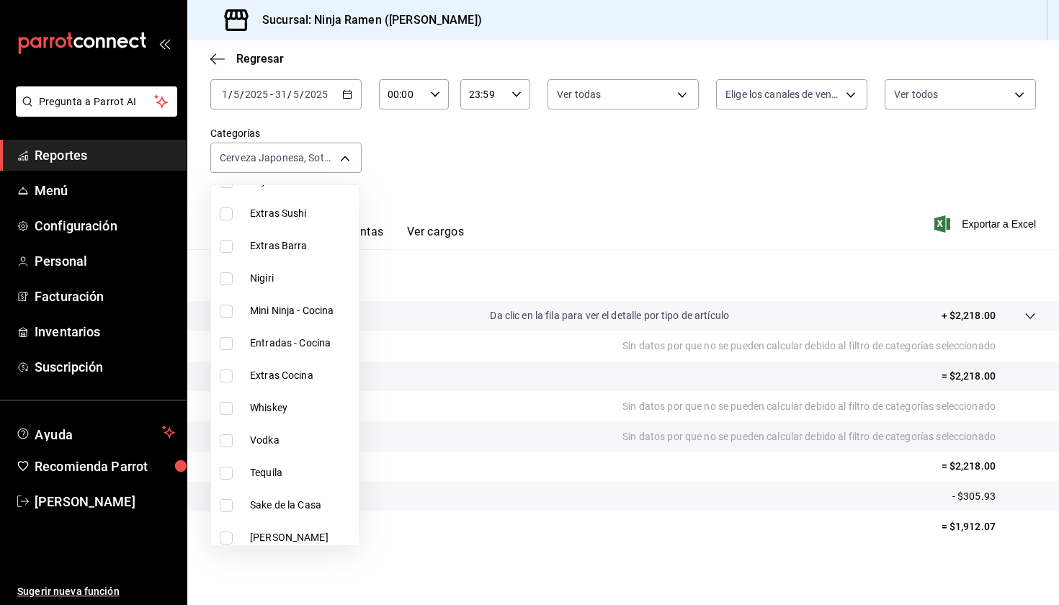
scroll to position [259, 0]
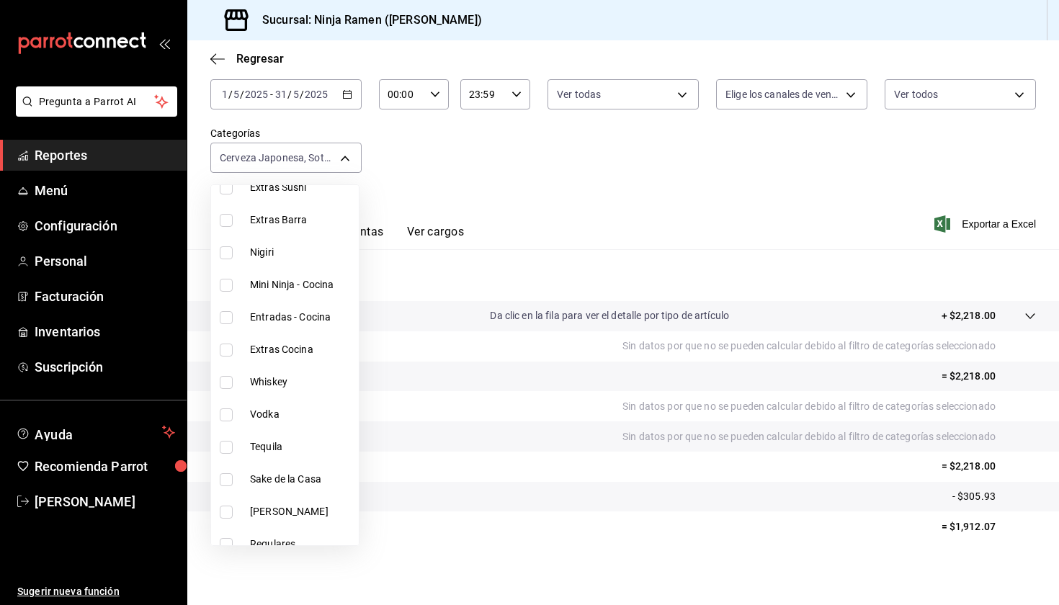
click at [309, 372] on li "Whiskey" at bounding box center [285, 382] width 148 height 32
type input "92d2dc2b-087e-43b8-9ed2-a5e86f88d910,dab5d3bb-769f-4ec7-af91-3c1ad7d0cbee,7cc8e…"
checkbox input "true"
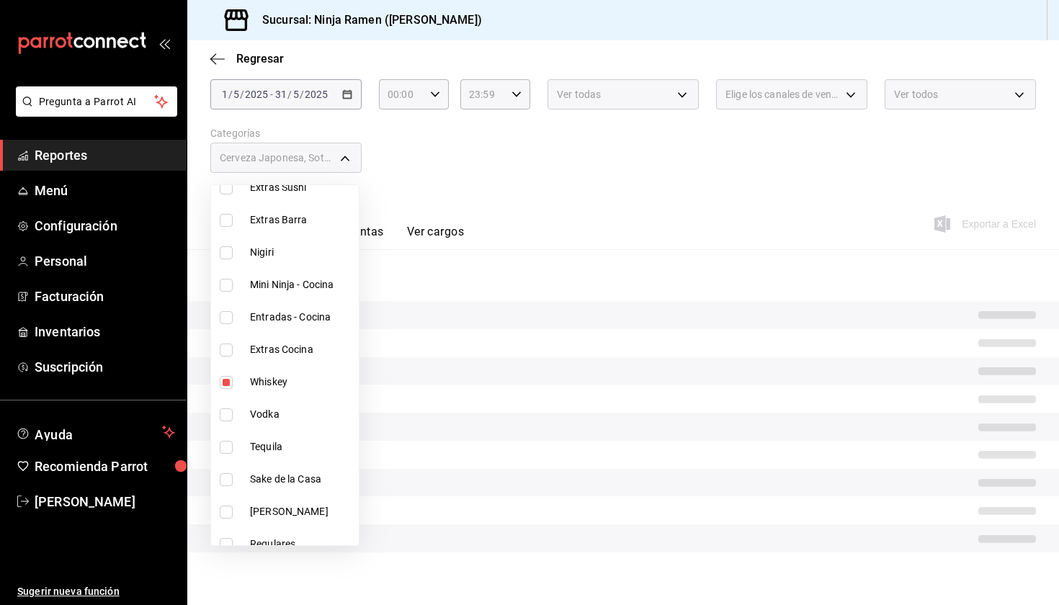
click at [318, 413] on span "Vodka" at bounding box center [301, 414] width 103 height 15
type input "92d2dc2b-087e-43b8-9ed2-a5e86f88d910,dab5d3bb-769f-4ec7-af91-3c1ad7d0cbee,7cc8e…"
checkbox input "true"
click at [317, 433] on li "Tequila" at bounding box center [285, 447] width 148 height 32
type input "92d2dc2b-087e-43b8-9ed2-a5e86f88d910,dab5d3bb-769f-4ec7-af91-3c1ad7d0cbee,7cc8e…"
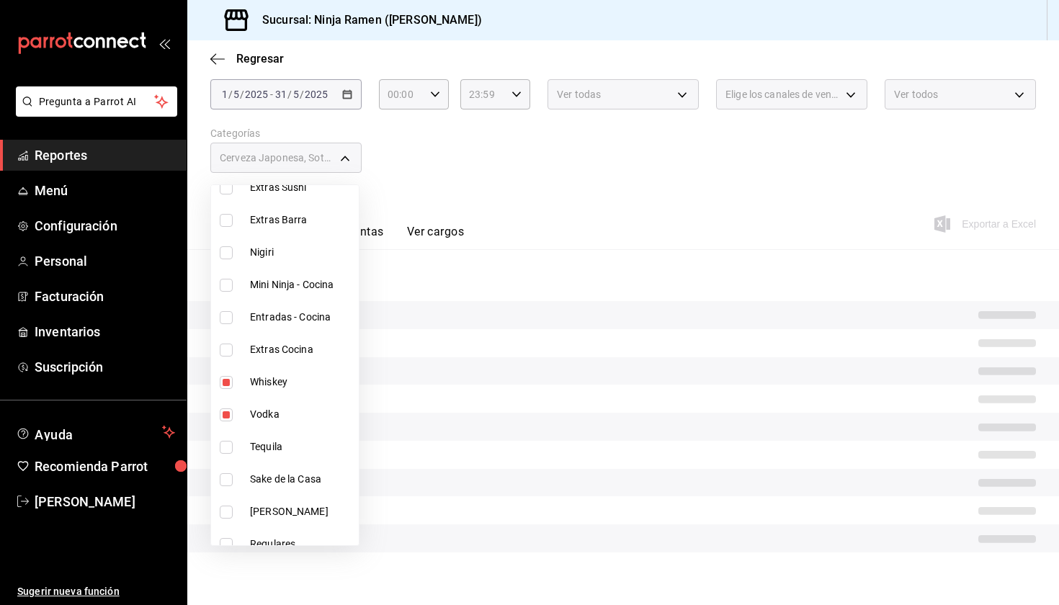
checkbox input "true"
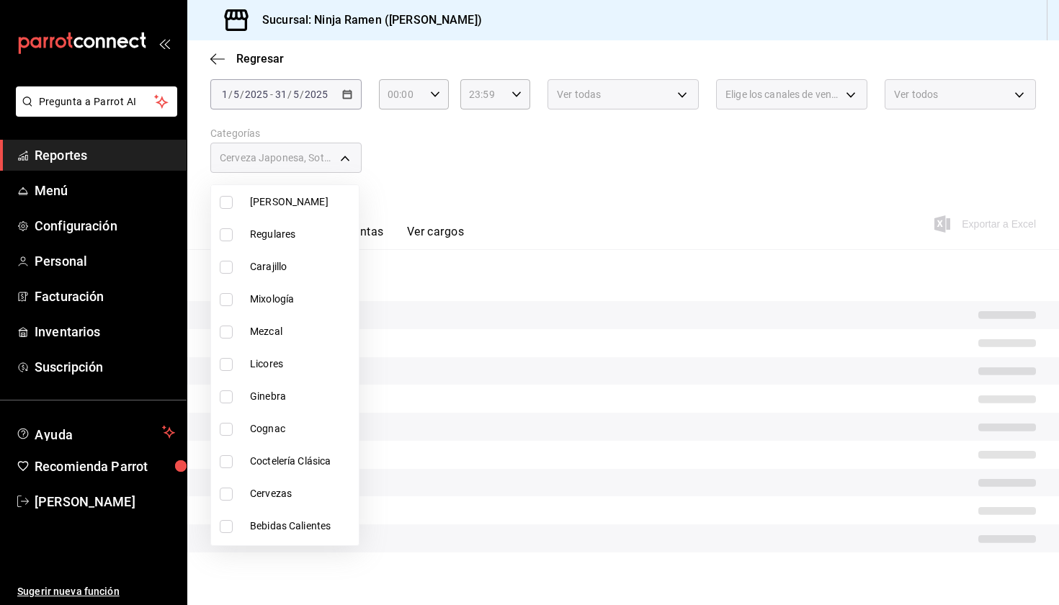
scroll to position [549, 0]
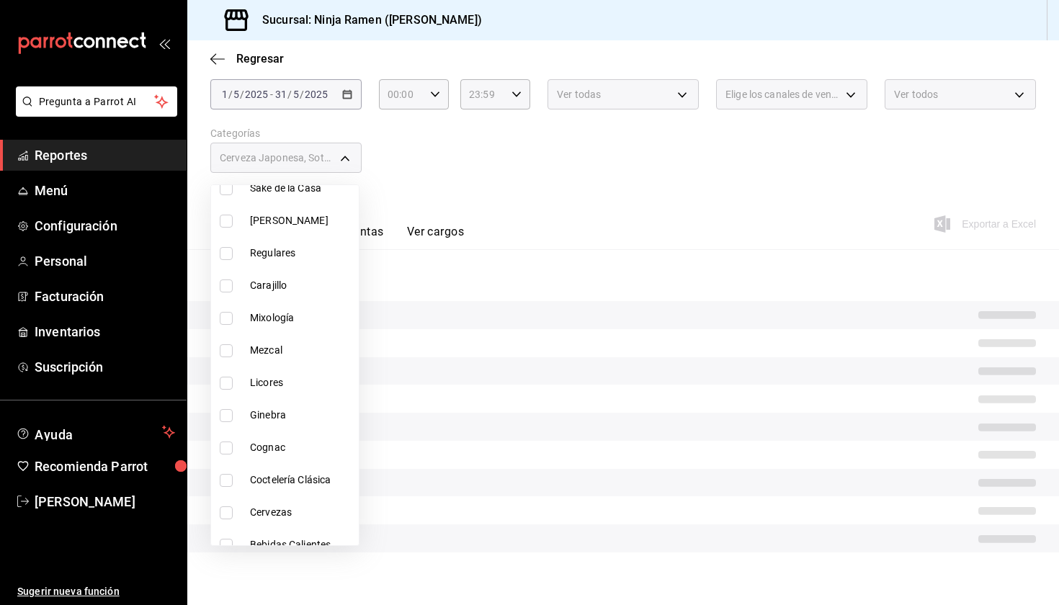
click at [289, 230] on li "[PERSON_NAME]" at bounding box center [285, 221] width 148 height 32
type input "92d2dc2b-087e-43b8-9ed2-a5e86f88d910,dab5d3bb-769f-4ec7-af91-3c1ad7d0cbee,7cc8e…"
checkbox input "true"
click at [288, 197] on li "Sake de la Casa" at bounding box center [285, 188] width 148 height 32
type input "92d2dc2b-087e-43b8-9ed2-a5e86f88d910,dab5d3bb-769f-4ec7-af91-3c1ad7d0cbee,7cc8e…"
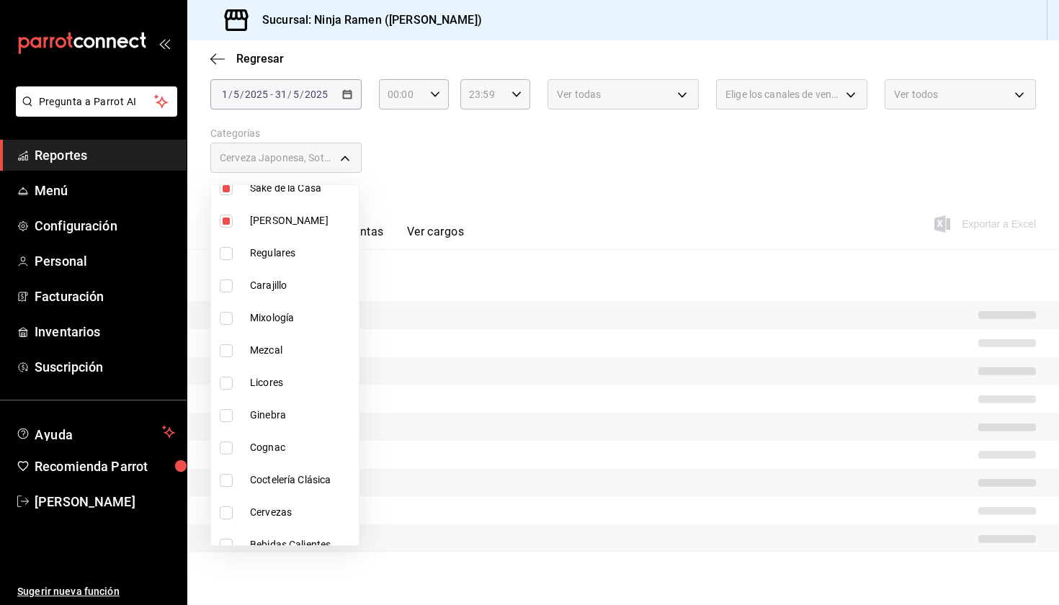
checkbox input "true"
click at [295, 292] on span "Carajillo" at bounding box center [301, 285] width 103 height 15
type input "92d2dc2b-087e-43b8-9ed2-a5e86f88d910,dab5d3bb-769f-4ec7-af91-3c1ad7d0cbee,7cc8e…"
checkbox input "true"
click at [304, 325] on span "Mixología" at bounding box center [301, 317] width 103 height 15
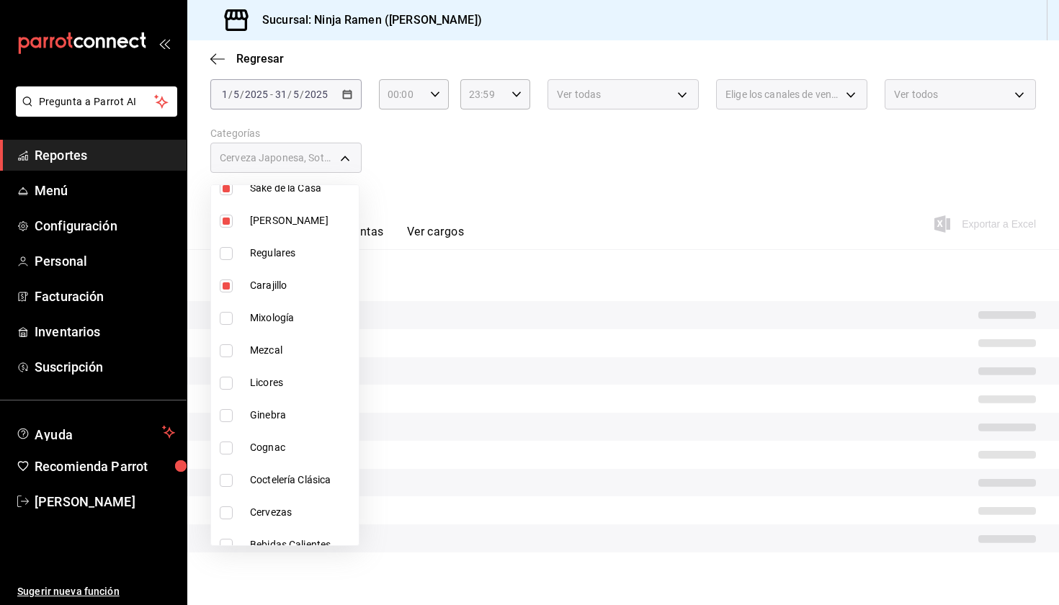
type input "92d2dc2b-087e-43b8-9ed2-a5e86f88d910,dab5d3bb-769f-4ec7-af91-3c1ad7d0cbee,7cc8e…"
checkbox input "true"
click at [305, 349] on span "Mezcal" at bounding box center [301, 350] width 103 height 15
type input "92d2dc2b-087e-43b8-9ed2-a5e86f88d910,dab5d3bb-769f-4ec7-af91-3c1ad7d0cbee,7cc8e…"
checkbox input "true"
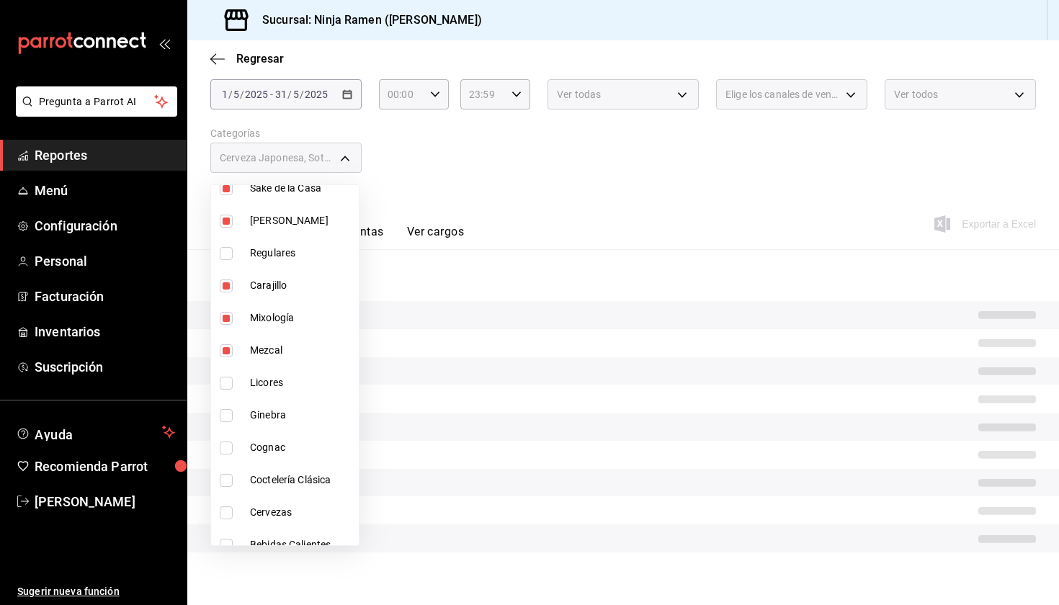
click at [300, 392] on li "Licores" at bounding box center [285, 383] width 148 height 32
type input "92d2dc2b-087e-43b8-9ed2-a5e86f88d910,dab5d3bb-769f-4ec7-af91-3c1ad7d0cbee,7cc8e…"
checkbox input "true"
click at [307, 430] on li "Ginebra" at bounding box center [285, 415] width 148 height 32
type input "92d2dc2b-087e-43b8-9ed2-a5e86f88d910,dab5d3bb-769f-4ec7-af91-3c1ad7d0cbee,7cc8e…"
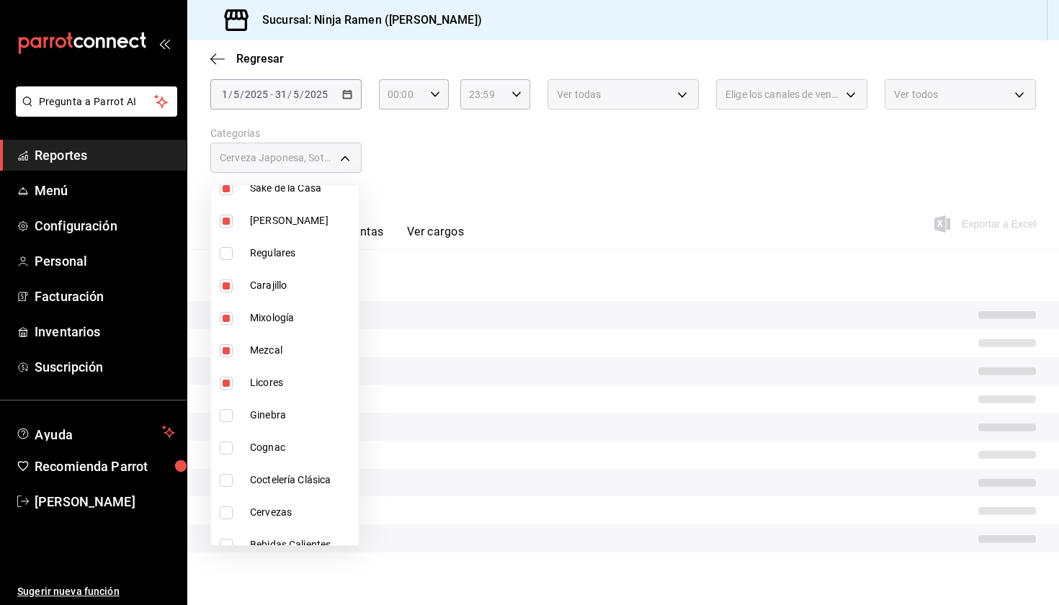
checkbox input "true"
click at [304, 454] on span "Cognac" at bounding box center [301, 447] width 103 height 15
type input "92d2dc2b-087e-43b8-9ed2-a5e86f88d910,dab5d3bb-769f-4ec7-af91-3c1ad7d0cbee,7cc8e…"
checkbox input "true"
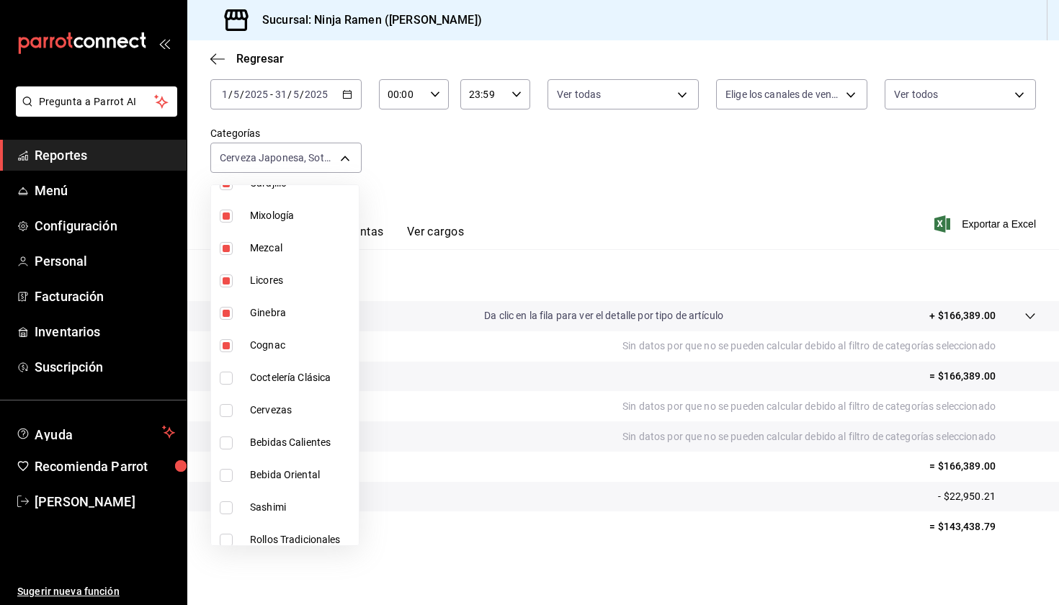
click at [298, 385] on span "Coctelería Clásica" at bounding box center [301, 377] width 103 height 15
type input "92d2dc2b-087e-43b8-9ed2-a5e86f88d910,dab5d3bb-769f-4ec7-af91-3c1ad7d0cbee,7cc8e…"
checkbox input "true"
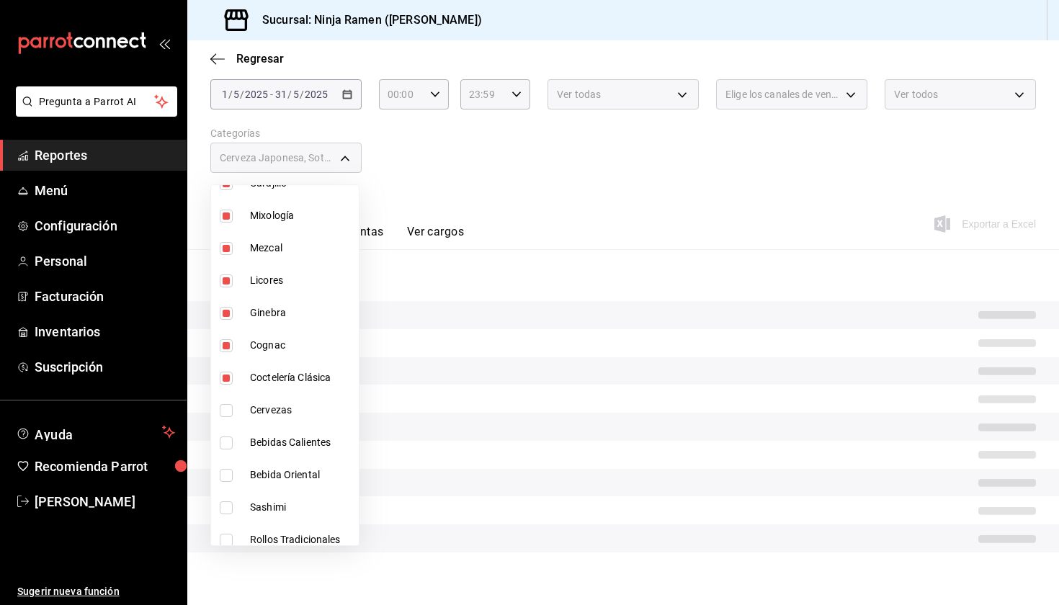
drag, startPoint x: 309, startPoint y: 417, endPoint x: 309, endPoint y: 408, distance: 9.4
click at [309, 418] on li "Cervezas" at bounding box center [285, 410] width 148 height 32
type input "92d2dc2b-087e-43b8-9ed2-a5e86f88d910,dab5d3bb-769f-4ec7-af91-3c1ad7d0cbee,7cc8e…"
checkbox input "true"
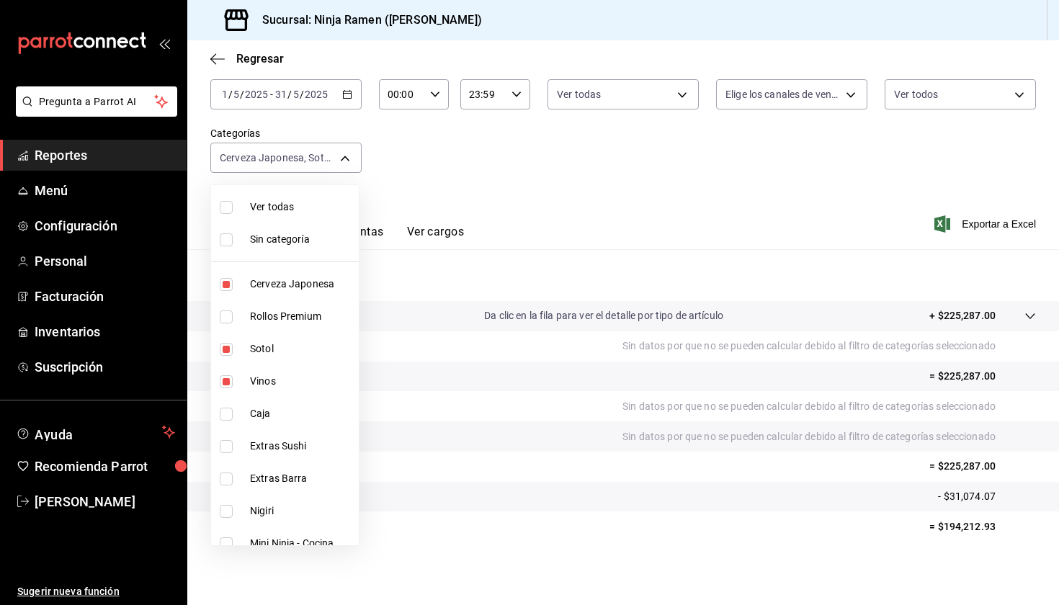
click at [467, 188] on div at bounding box center [529, 302] width 1059 height 605
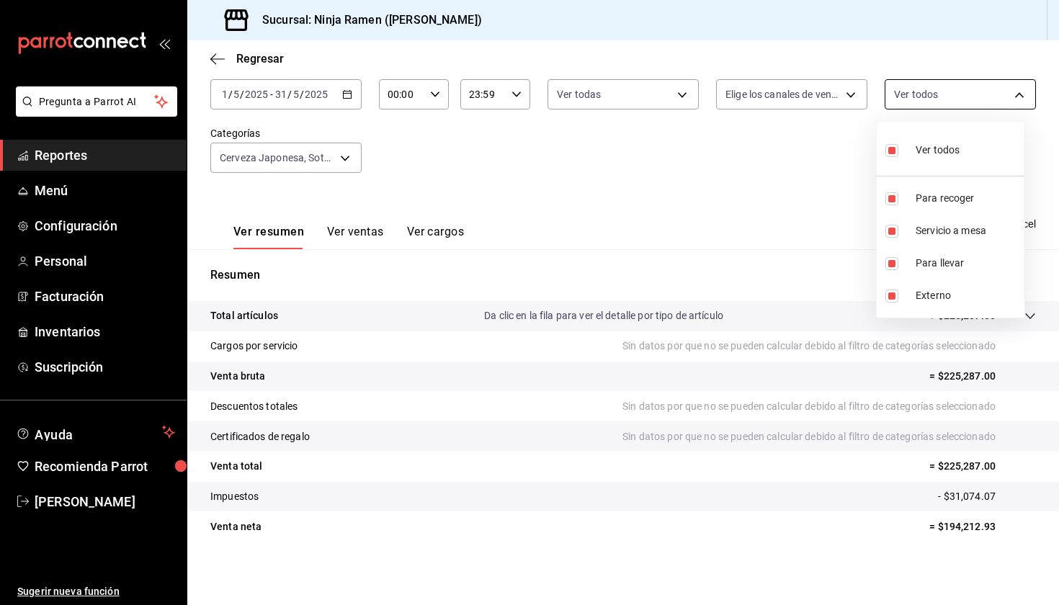
click at [942, 100] on body "Pregunta a Parrot AI Reportes Menú Configuración Personal Facturación Inventari…" at bounding box center [529, 302] width 1059 height 605
click at [942, 100] on div at bounding box center [529, 302] width 1059 height 605
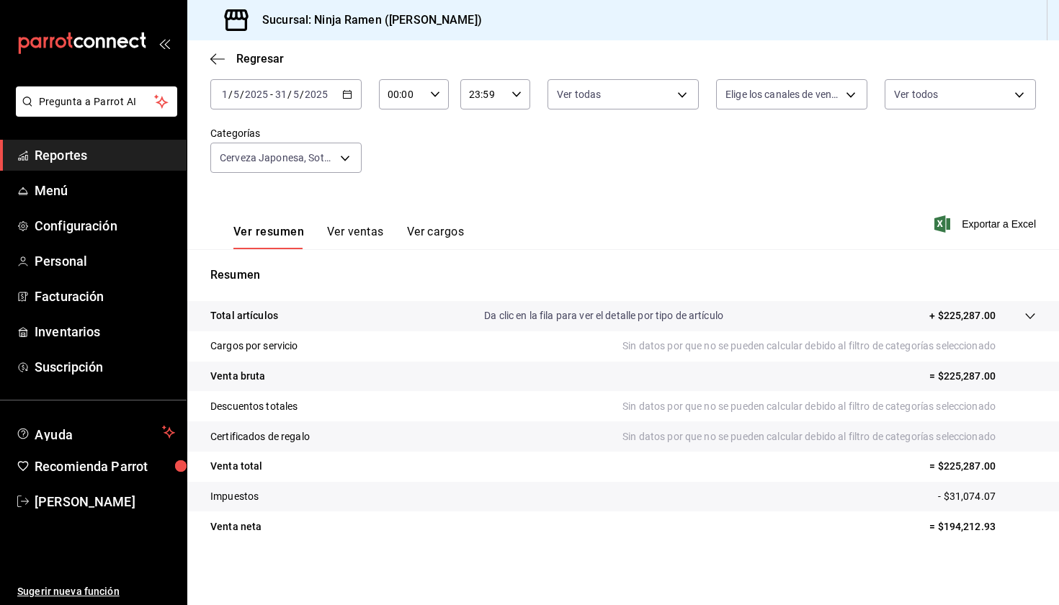
click at [384, 222] on div "Ver resumen Ver ventas Ver cargos" at bounding box center [336, 228] width 253 height 42
click at [374, 230] on button "Ver ventas" at bounding box center [355, 237] width 57 height 24
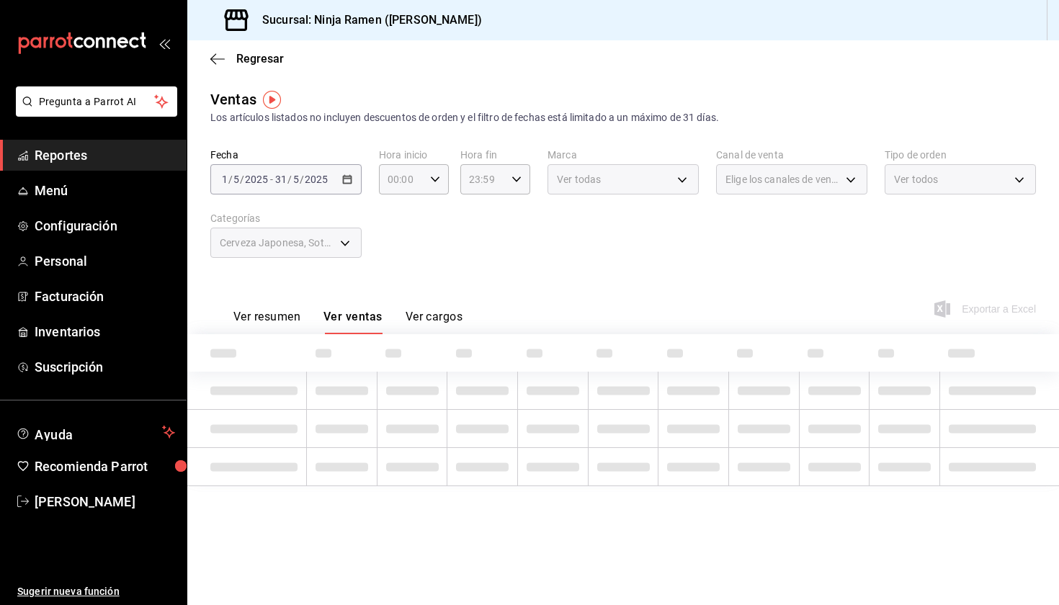
click at [281, 310] on button "Ver resumen" at bounding box center [266, 322] width 67 height 24
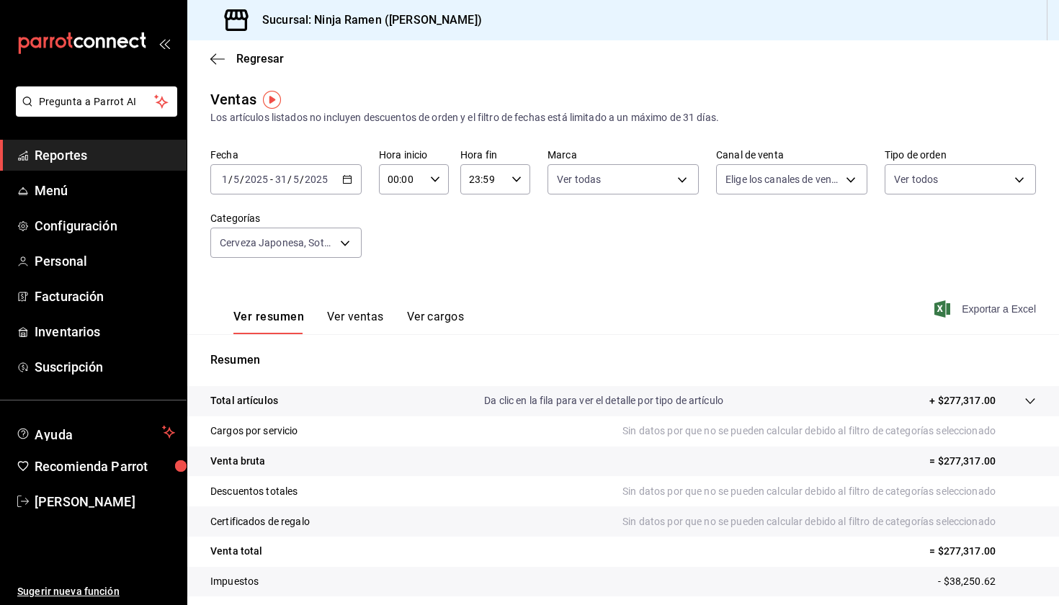
click at [987, 318] on div "Ver resumen Ver ventas Ver cargos Exportar a Excel" at bounding box center [622, 304] width 871 height 59
click at [989, 314] on span "Exportar a Excel" at bounding box center [986, 308] width 99 height 17
click at [570, 228] on div "Fecha [DATE] [DATE] - [DATE] [DATE] Hora inicio 00:00 Hora inicio Hora fin 23:5…" at bounding box center [622, 211] width 825 height 127
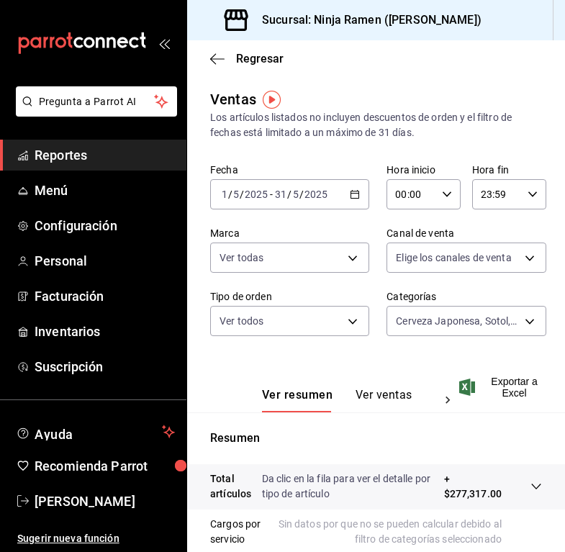
click at [228, 182] on div "[DATE] [DATE] - [DATE] [DATE]" at bounding box center [289, 194] width 159 height 30
click at [364, 141] on div "Ventas Los artículos listados no incluyen descuentos de orden y el filtro de fe…" at bounding box center [376, 447] width 378 height 717
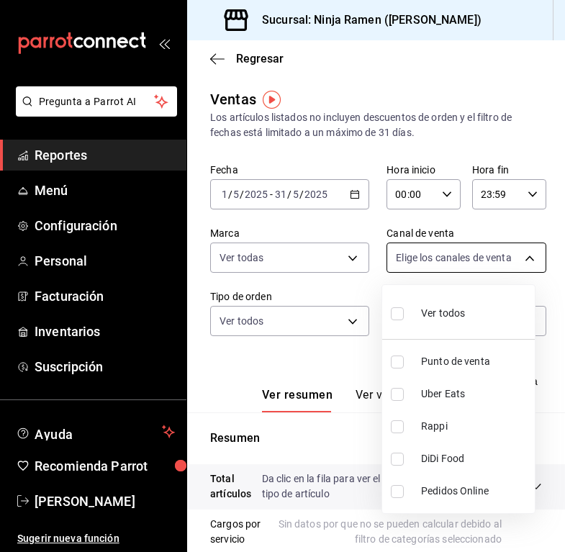
click at [428, 262] on body "Pregunta a Parrot AI Reportes Menú Configuración Personal Facturación Inventari…" at bounding box center [282, 276] width 565 height 552
click at [434, 310] on span "Ver todos" at bounding box center [443, 313] width 44 height 15
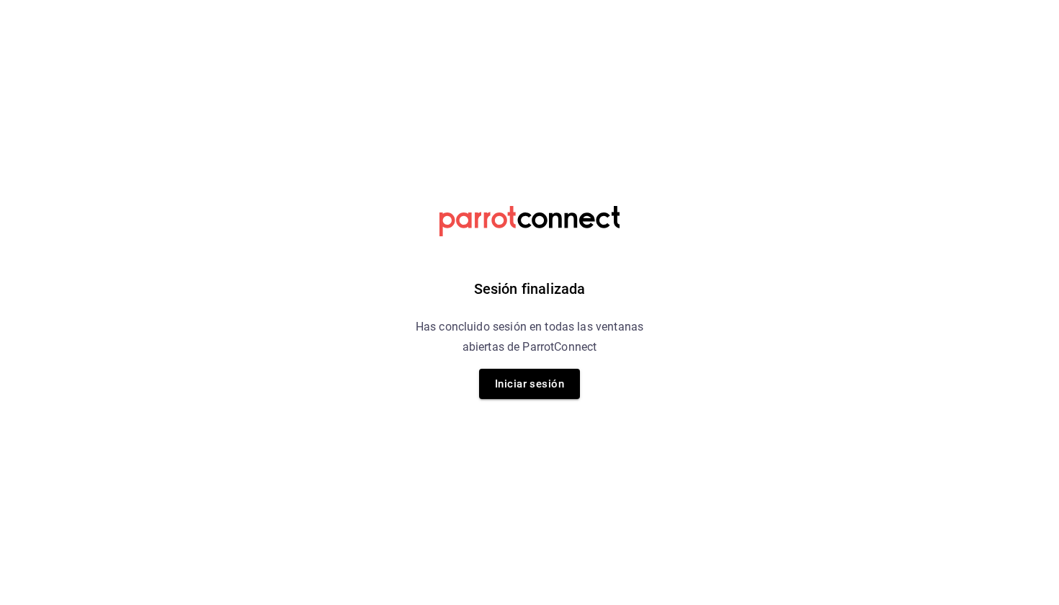
click at [521, 400] on div "Sesión finalizada Has concluido sesión en todas las ventanas abiertas de Parrot…" at bounding box center [530, 302] width 364 height 605
click at [518, 384] on button "Iniciar sesión" at bounding box center [529, 384] width 101 height 30
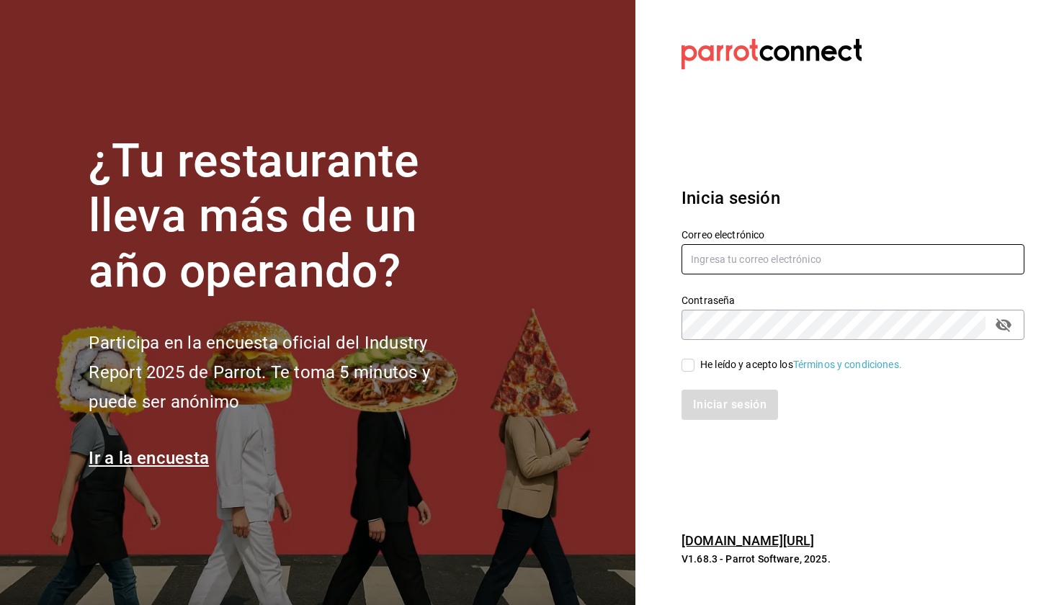
type input "alexcastro@ninjaramenmx.com"
click at [565, 369] on div "He leído y acepto los Términos y condiciones." at bounding box center [801, 364] width 202 height 15
click at [565, 369] on input "He leído y acepto los Términos y condiciones." at bounding box center [687, 365] width 13 height 13
checkbox input "true"
click at [565, 376] on div "Iniciar sesión" at bounding box center [844, 396] width 360 height 48
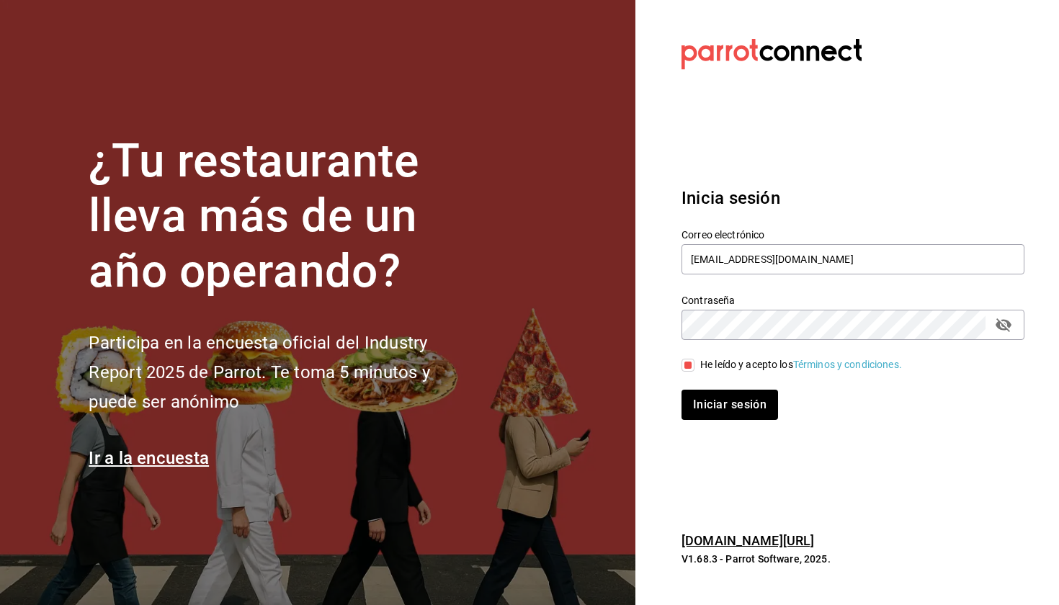
click at [565, 376] on div "Iniciar sesión" at bounding box center [844, 396] width 360 height 48
click at [565, 399] on button "Iniciar sesión" at bounding box center [730, 405] width 98 height 30
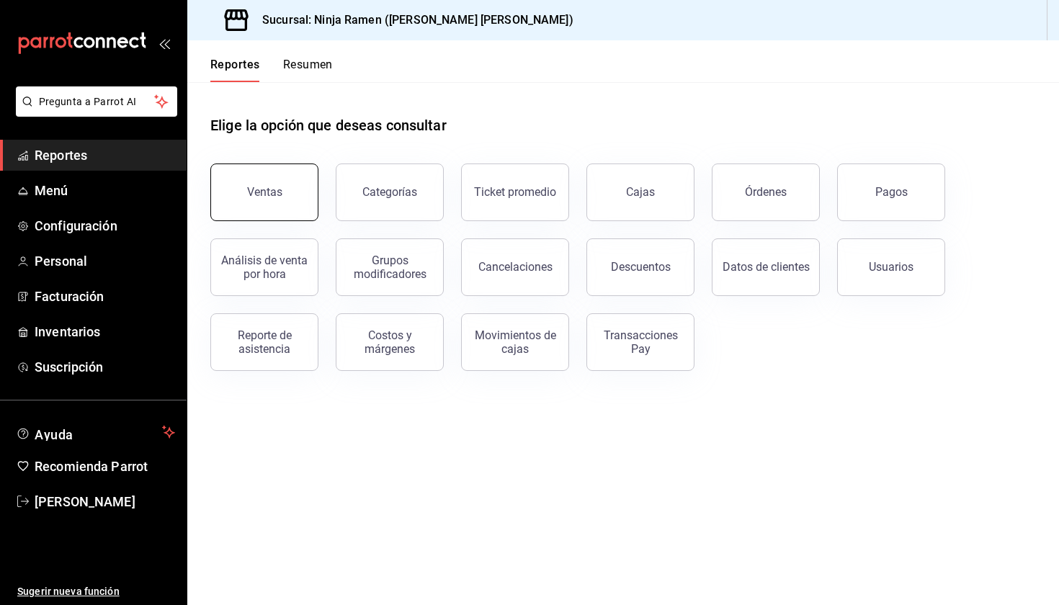
click at [267, 181] on button "Ventas" at bounding box center [264, 192] width 108 height 58
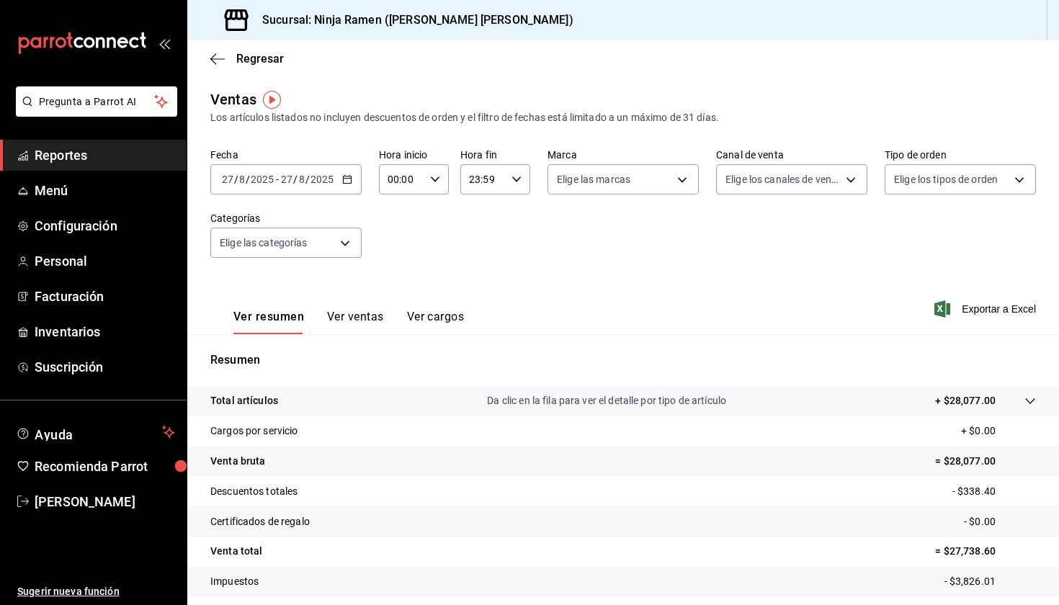
click at [269, 183] on input "2025" at bounding box center [262, 180] width 24 height 12
click at [274, 171] on div "[DATE] [DATE] - [DATE] [DATE]" at bounding box center [285, 179] width 151 height 30
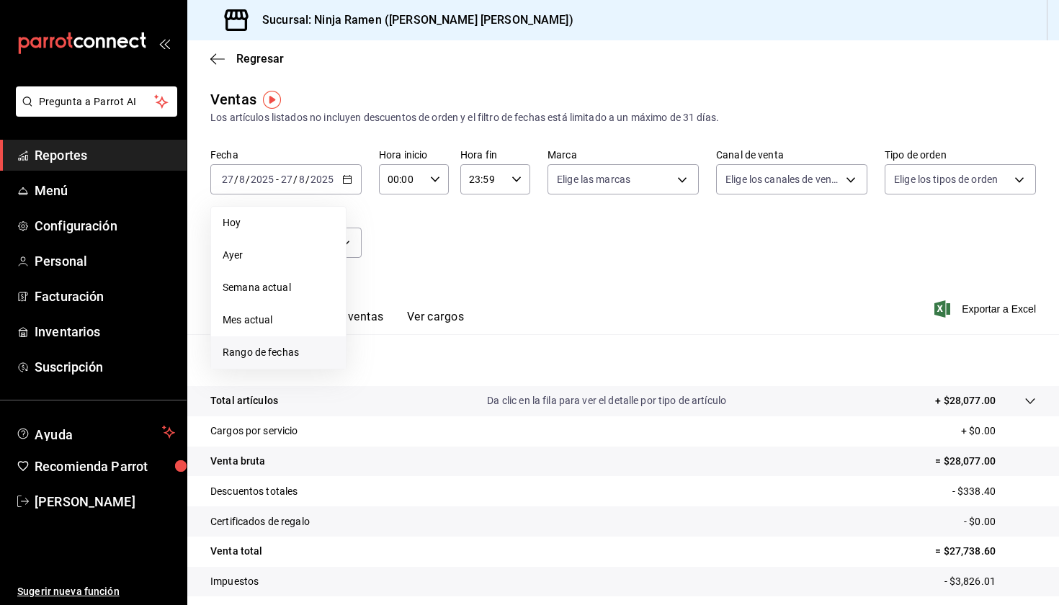
click at [279, 356] on span "Rango de fechas" at bounding box center [279, 352] width 112 height 15
click at [508, 237] on icon "button" at bounding box center [504, 231] width 17 height 17
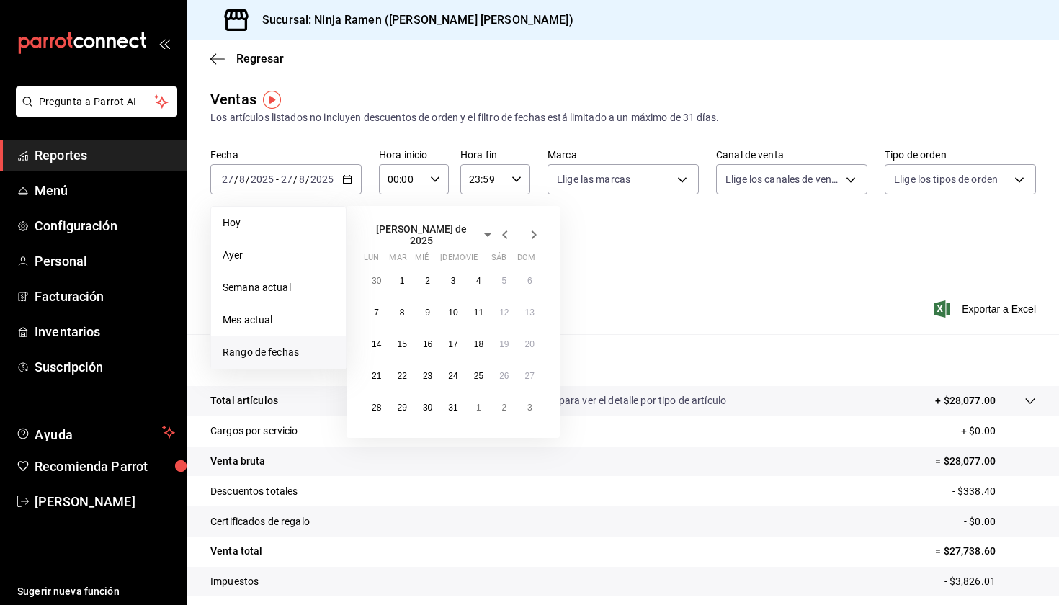
click at [508, 237] on icon "button" at bounding box center [504, 234] width 17 height 17
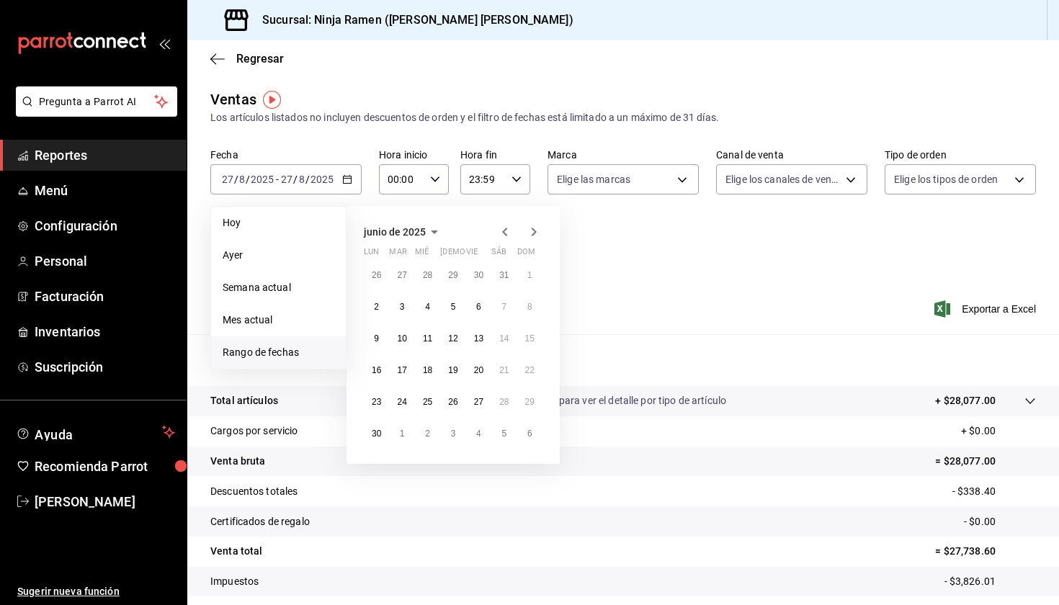
click at [508, 238] on icon "button" at bounding box center [504, 231] width 17 height 17
click at [459, 275] on button "1" at bounding box center [452, 275] width 25 height 26
click at [481, 405] on abbr "30" at bounding box center [478, 402] width 9 height 10
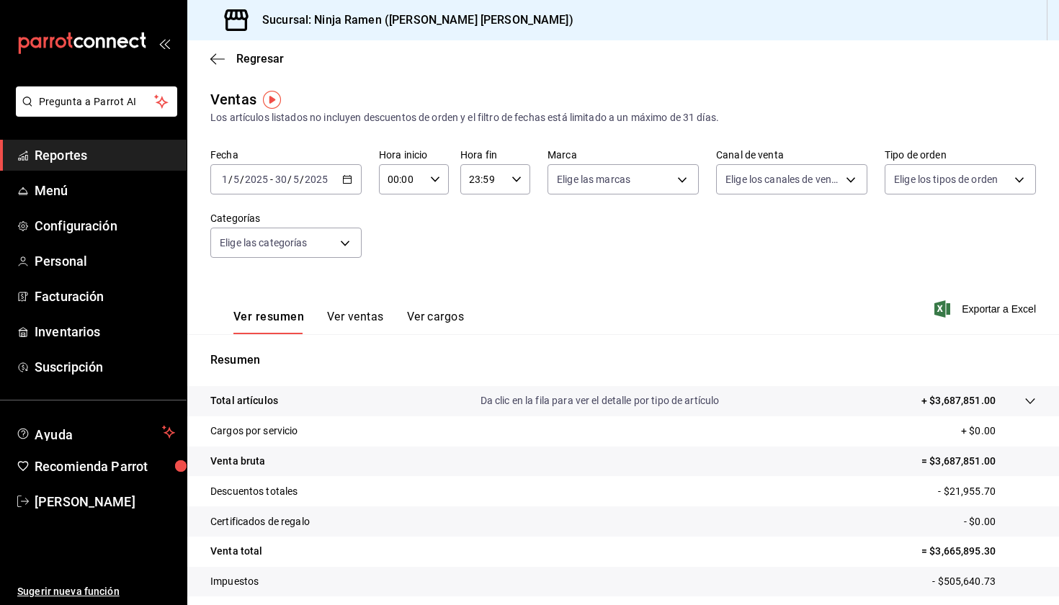
click at [292, 177] on input "5" at bounding box center [295, 180] width 7 height 12
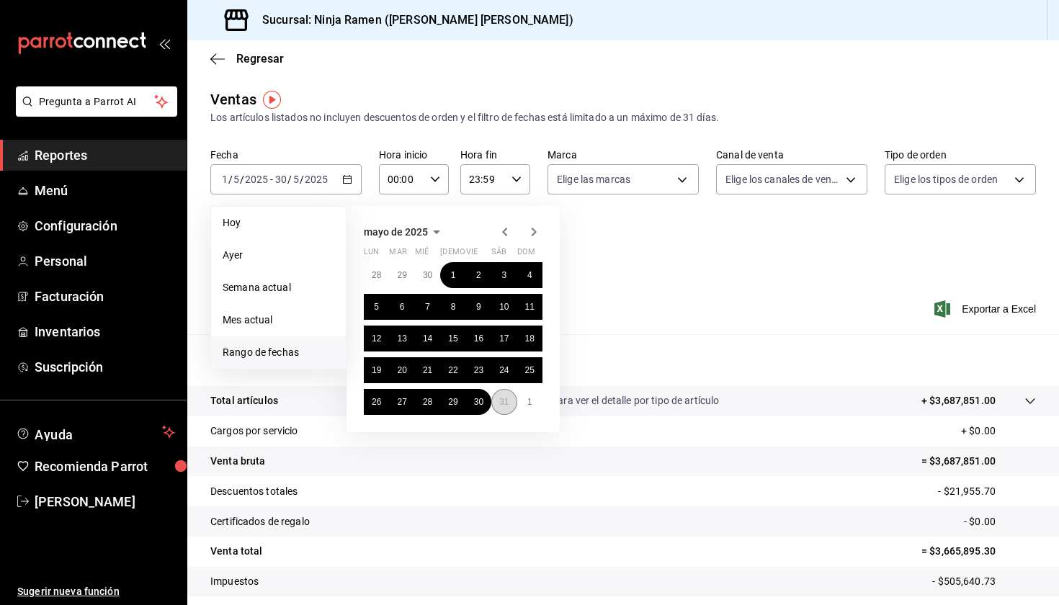
click at [504, 401] on abbr "31" at bounding box center [503, 402] width 9 height 10
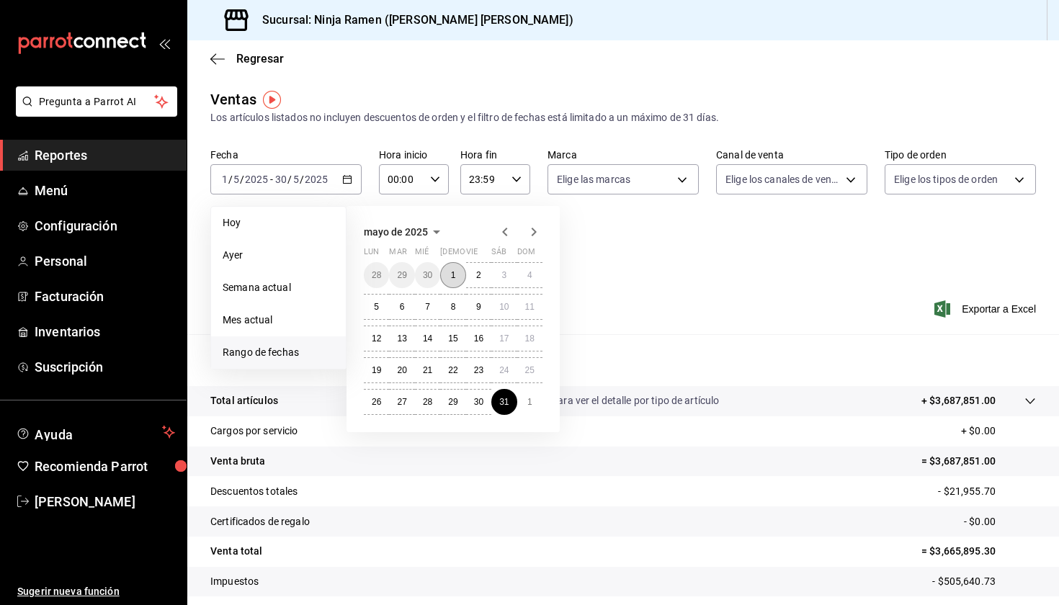
click at [459, 274] on button "1" at bounding box center [452, 275] width 25 height 26
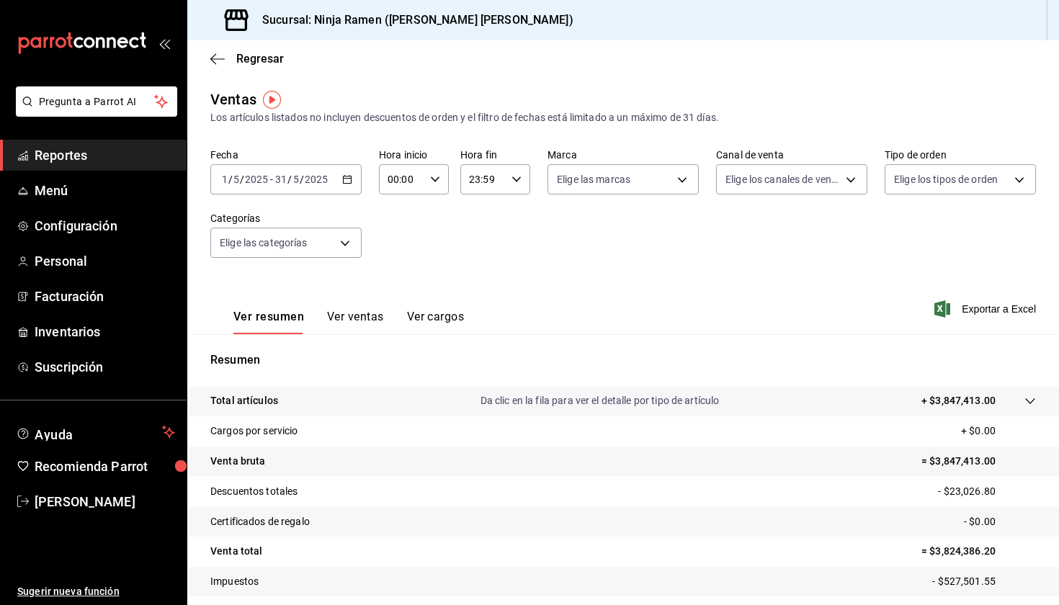
drag, startPoint x: 302, startPoint y: 190, endPoint x: 313, endPoint y: 195, distance: 11.3
click at [303, 190] on div "[DATE] [DATE] - [DATE] [DATE]" at bounding box center [285, 179] width 151 height 30
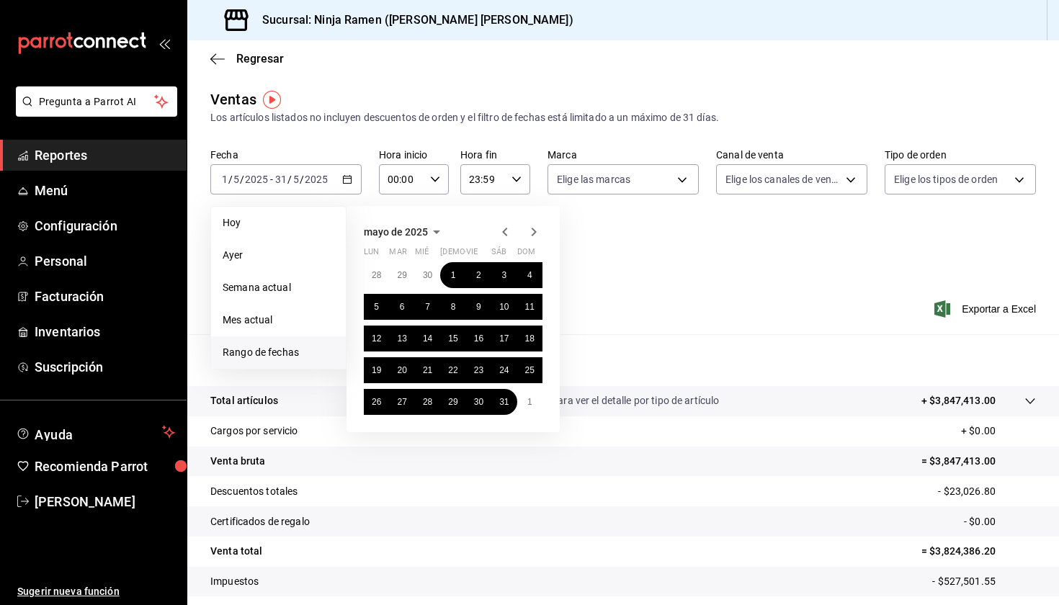
click at [614, 349] on div "Resumen Total artículos Da clic en la fila para ver el detalle por tipo de artí…" at bounding box center [622, 489] width 871 height 310
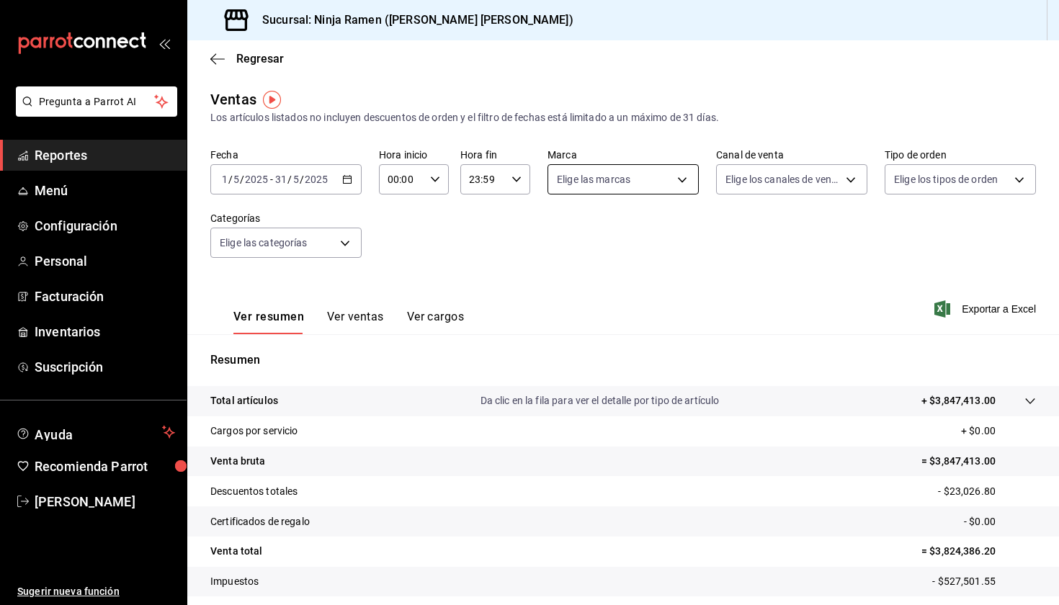
click at [614, 164] on body "Pregunta a Parrot AI Reportes Menú Configuración Personal Facturación Inventari…" at bounding box center [529, 302] width 1059 height 605
click at [622, 238] on span "Ver todas" at bounding box center [605, 235] width 44 height 15
type input "f1c4bc62-ae1b-460a-8452-fb11a1227052"
checkbox input "true"
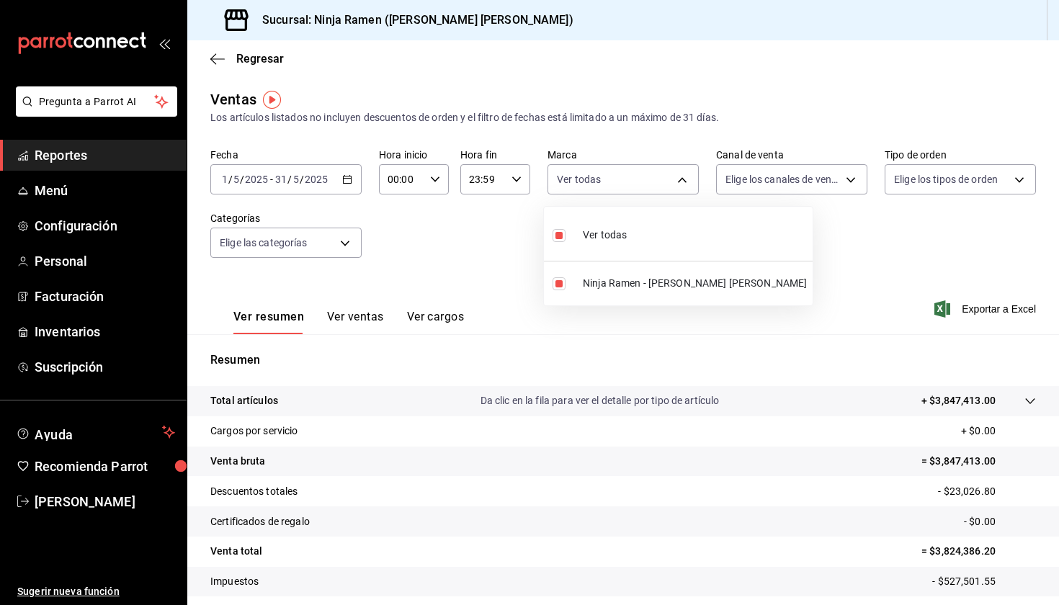
click at [779, 178] on div at bounding box center [529, 302] width 1059 height 605
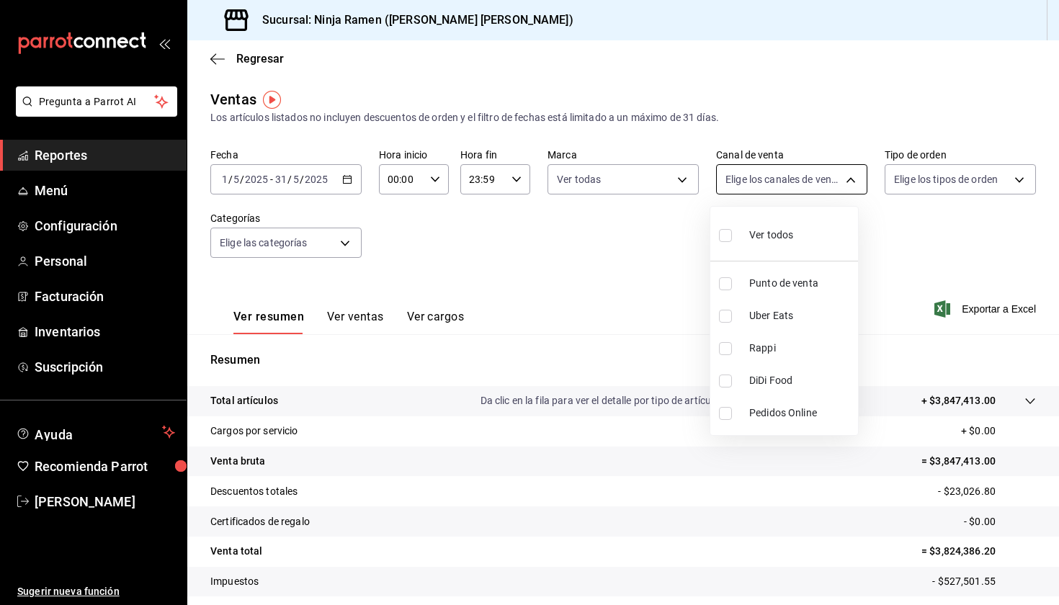
click at [779, 177] on body "Pregunta a Parrot AI Reportes Menú Configuración Personal Facturación Inventari…" at bounding box center [529, 302] width 1059 height 605
click at [768, 230] on span "Ver todos" at bounding box center [771, 235] width 44 height 15
type input "PARROT,UBER_EATS,RAPPI,DIDI_FOOD,ONLINE"
checkbox input "true"
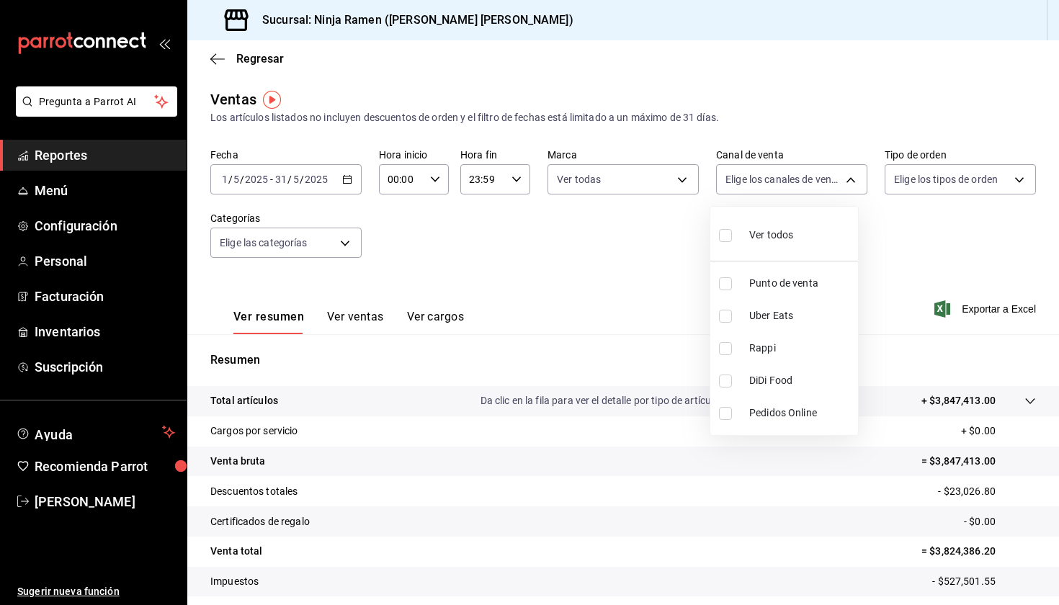
checkbox input "true"
click at [936, 179] on div at bounding box center [529, 302] width 1059 height 605
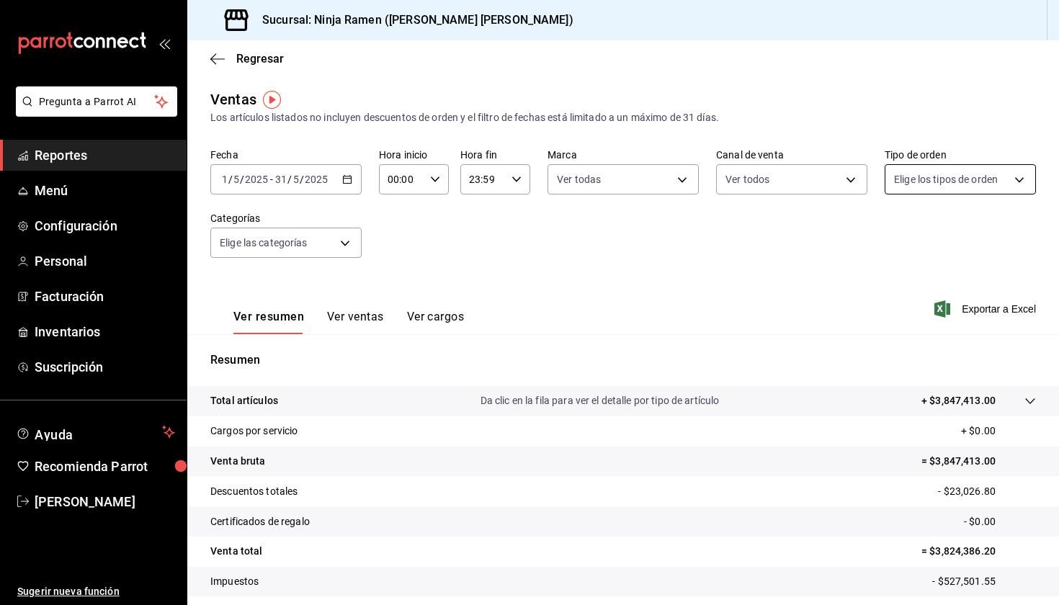
click at [899, 181] on body "Pregunta a Parrot AI Reportes Menú Configuración Personal Facturación Inventari…" at bounding box center [529, 302] width 1059 height 605
click at [927, 226] on div "Ver todos" at bounding box center [922, 233] width 74 height 31
type input "08d727f2-252f-4c2e-8340-c4ecdcd0c5f8,ac757447-2e02-471b-9597-13441518e5c5,2e2be…"
checkbox input "true"
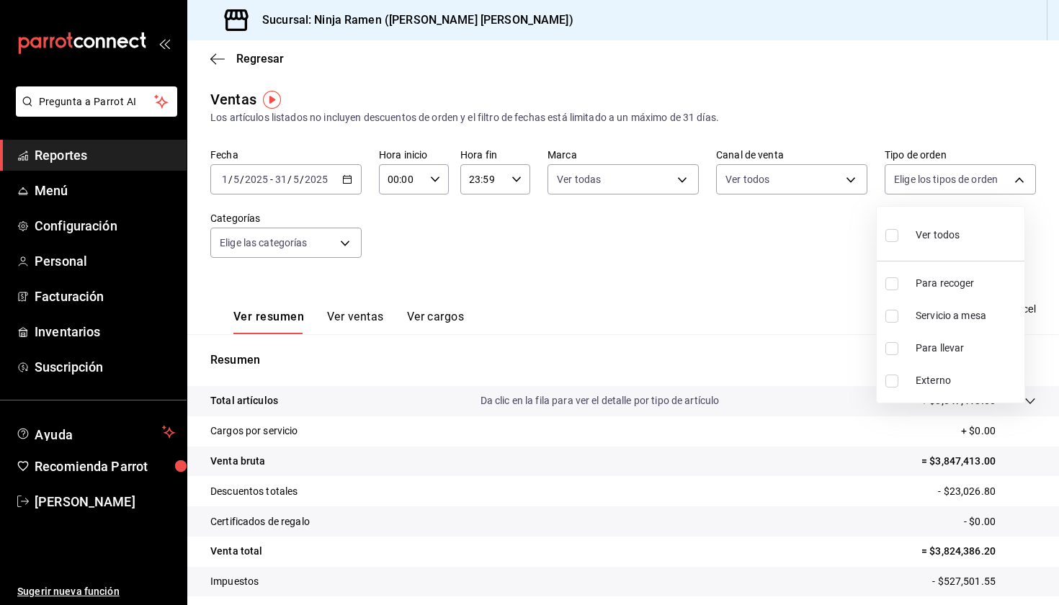
checkbox input "true"
click at [796, 180] on div at bounding box center [529, 302] width 1059 height 605
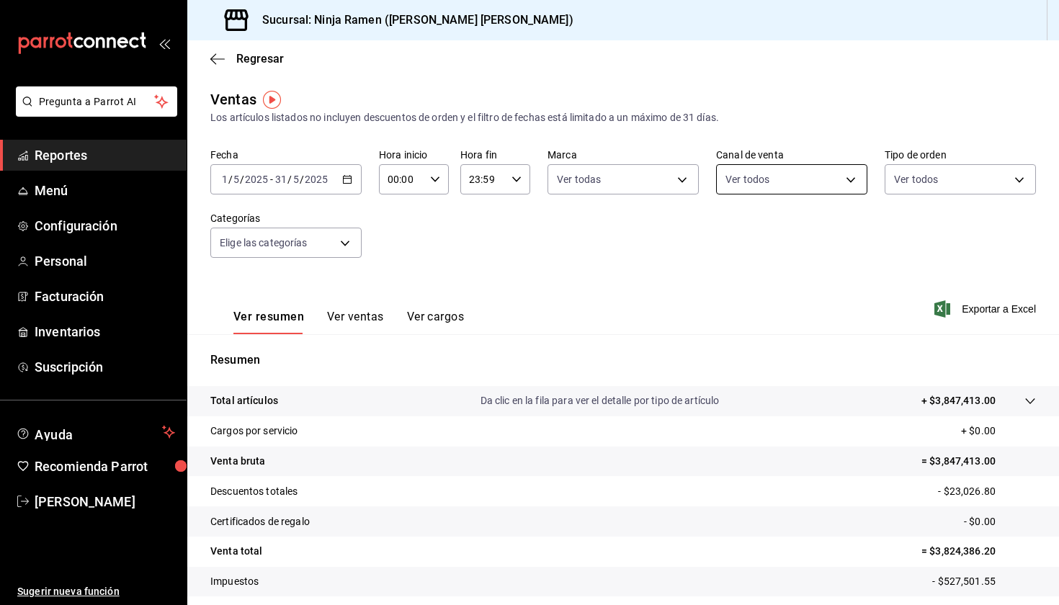
click at [797, 181] on body "Pregunta a Parrot AI Reportes Menú Configuración Personal Facturación Inventari…" at bounding box center [529, 302] width 1059 height 605
click at [501, 273] on div at bounding box center [529, 302] width 1059 height 605
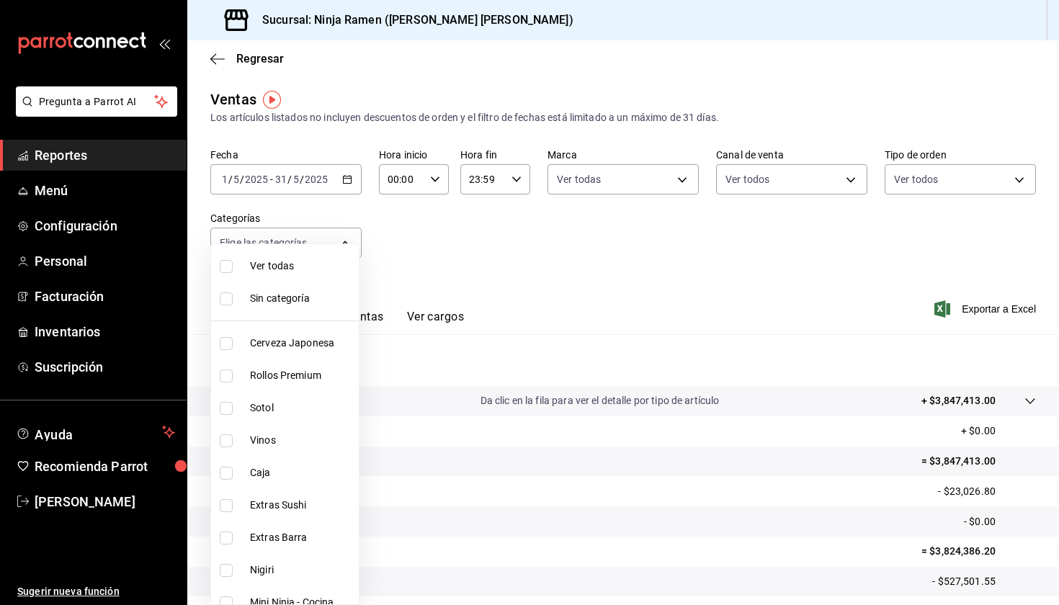
click at [303, 257] on body "Pregunta a Parrot AI Reportes Menú Configuración Personal Facturación Inventari…" at bounding box center [529, 302] width 1059 height 605
click at [307, 266] on span "Ver todas" at bounding box center [301, 266] width 103 height 15
type input "7cc8eb8b-6253-4619-bf5d-7890dd3620f5,fe1fa83c-50ef-4120-a932-c96281191b99,dab5d…"
checkbox input "true"
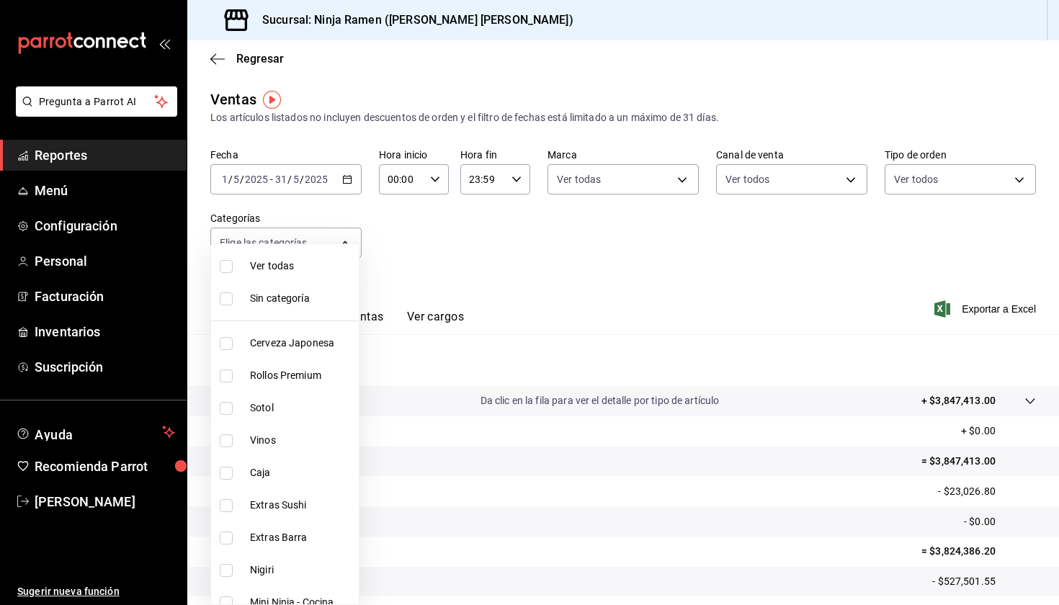
checkbox input "true"
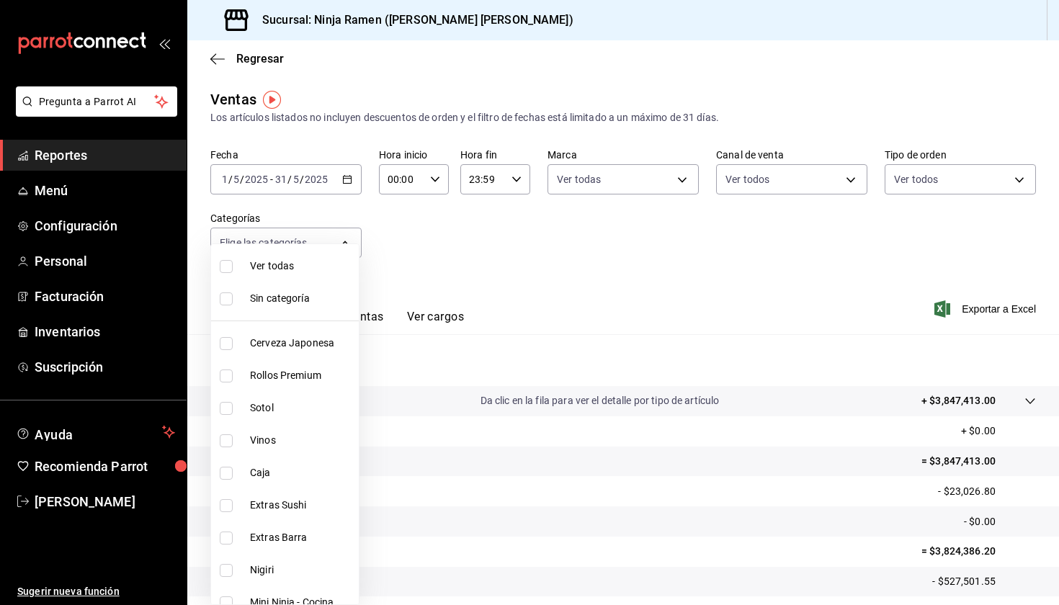
checkbox input "true"
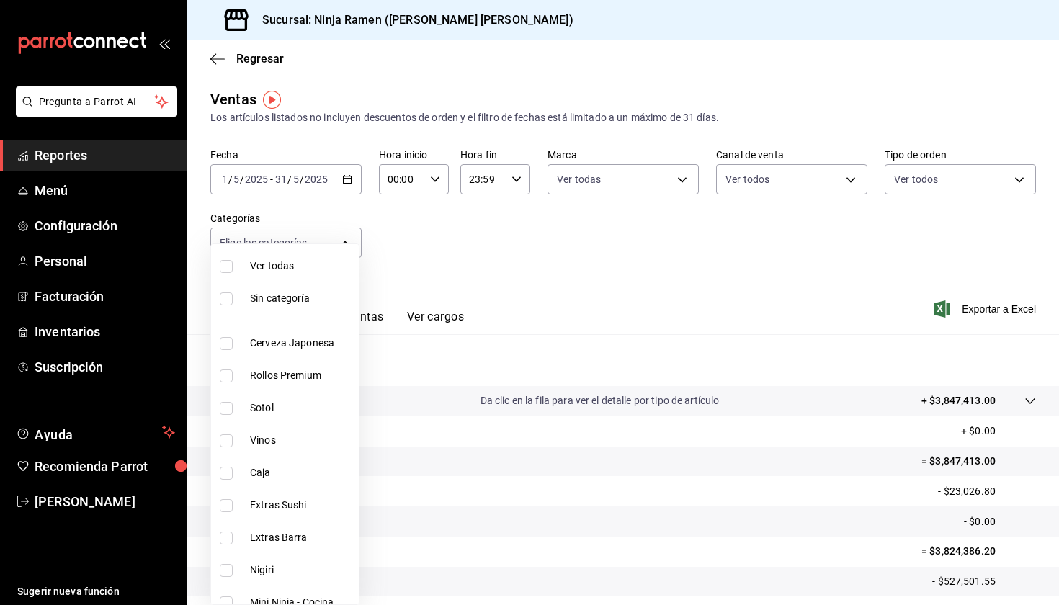
checkbox input "true"
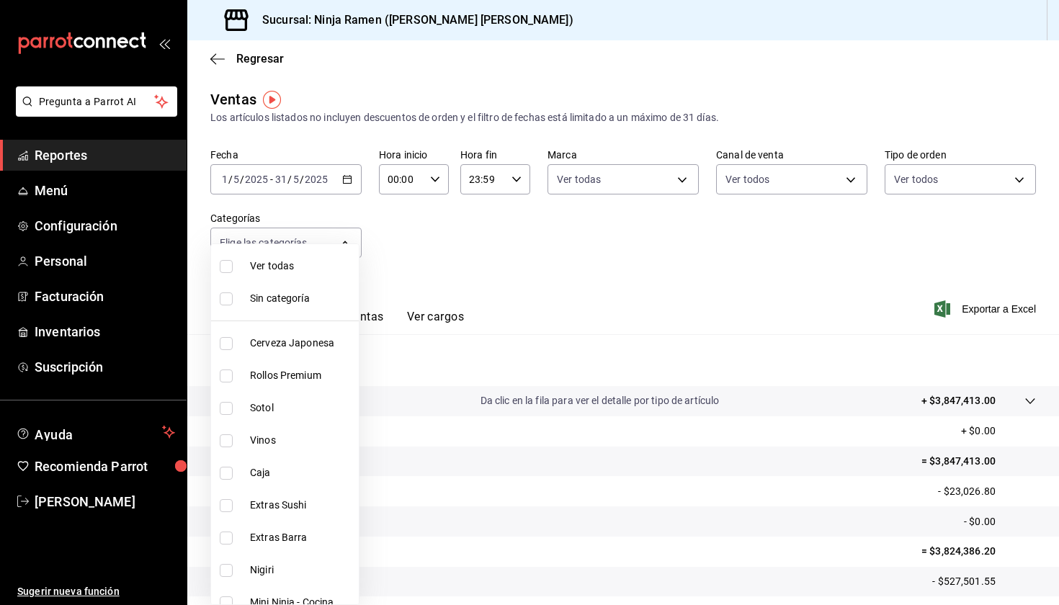
checkbox input "true"
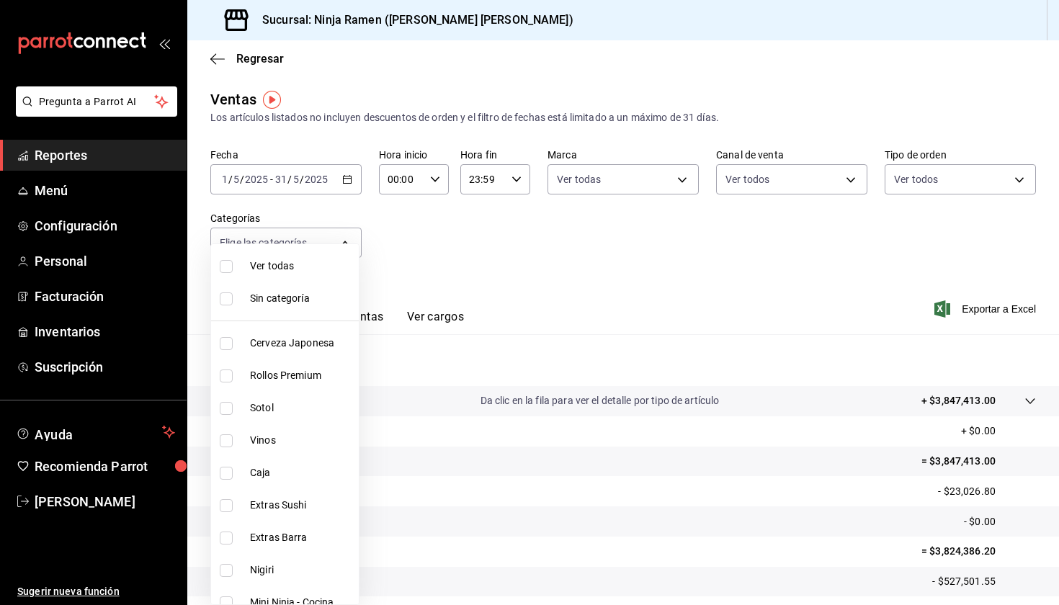
checkbox input "true"
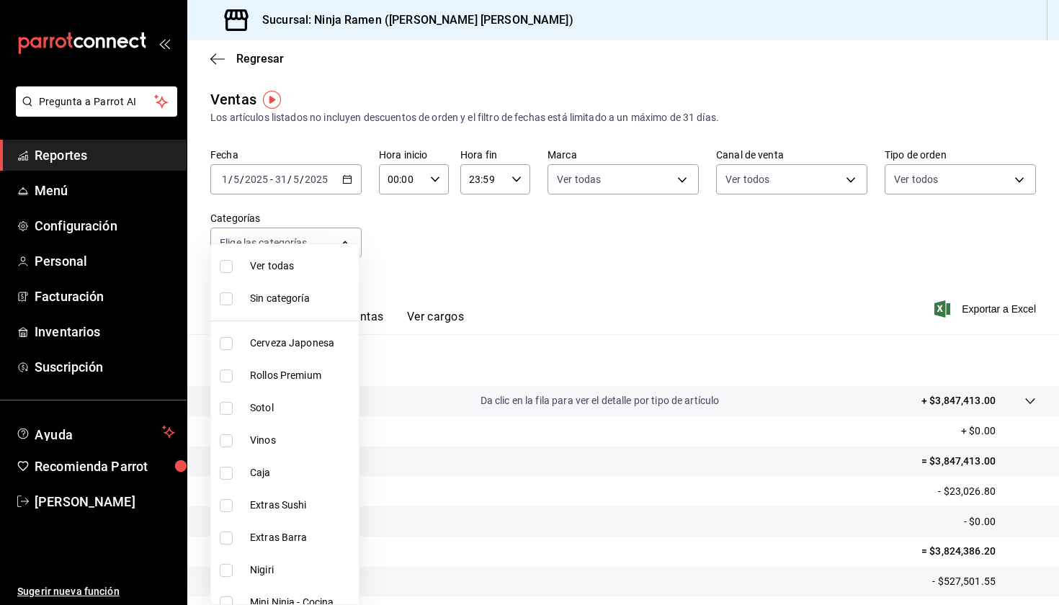
checkbox input "true"
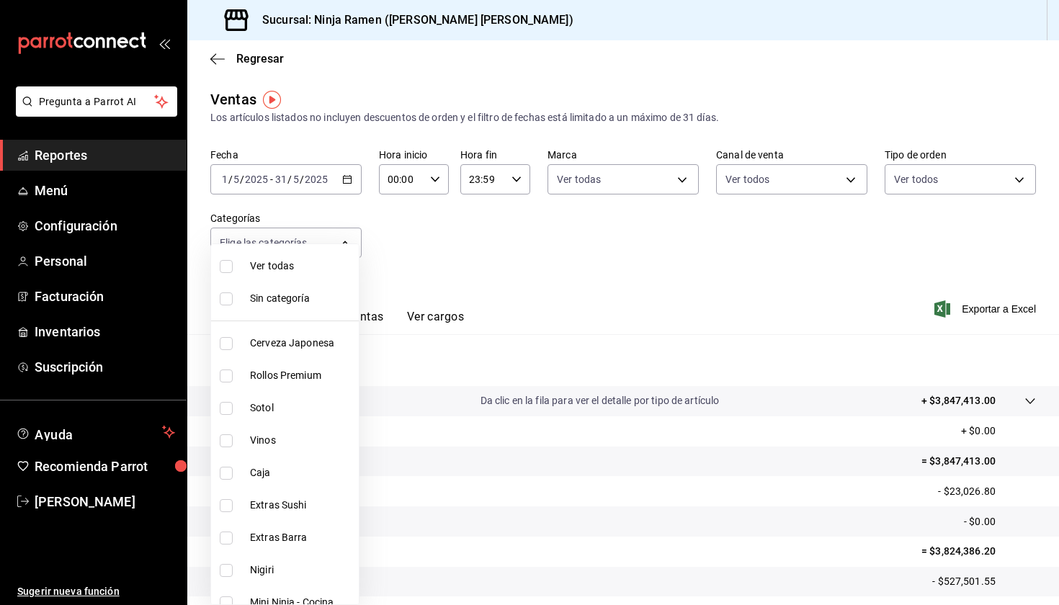
checkbox input "true"
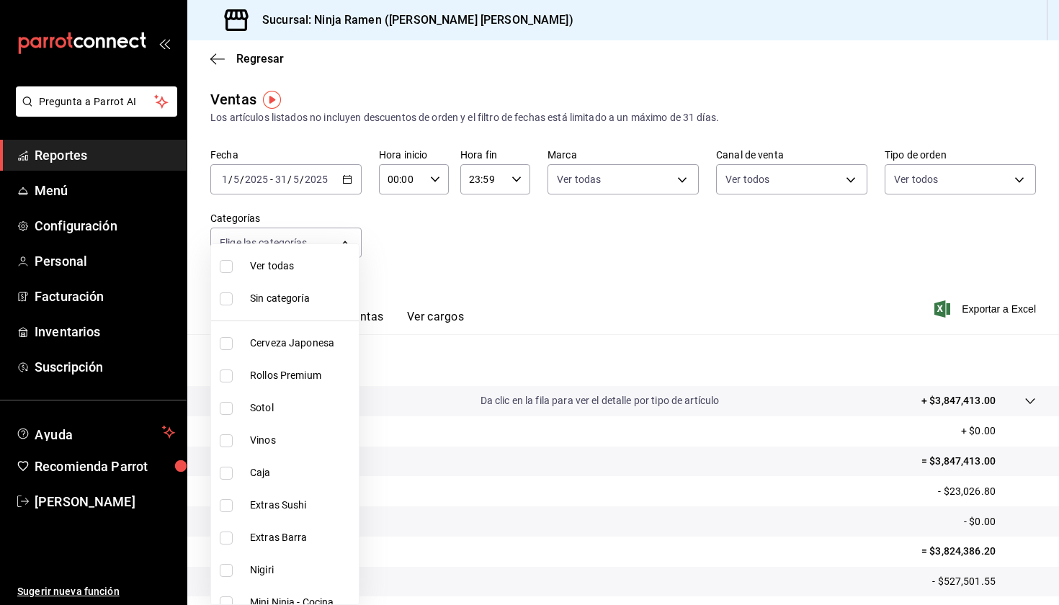
checkbox input "true"
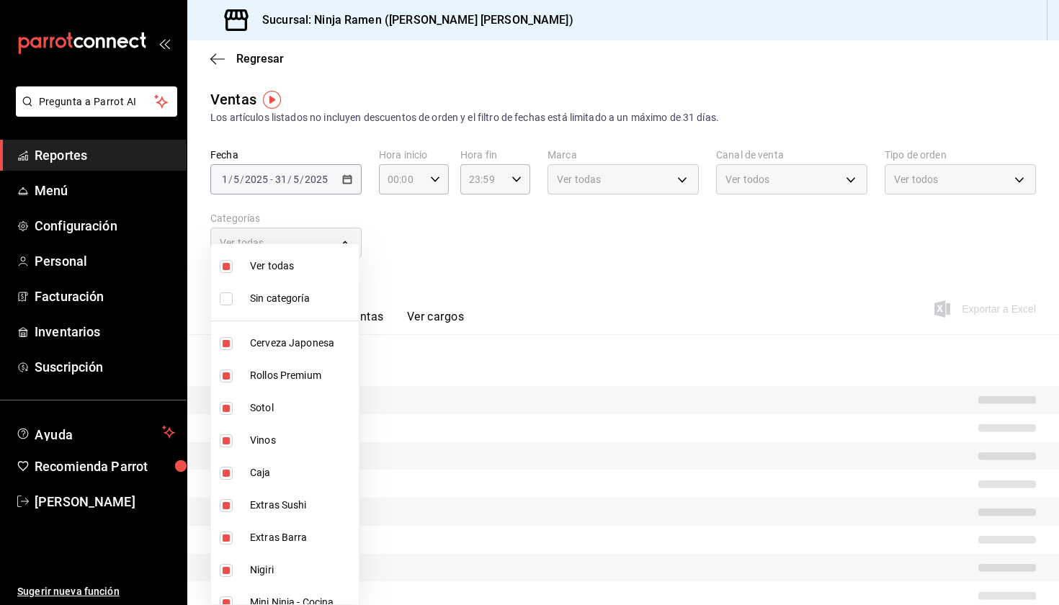
click at [702, 275] on div at bounding box center [529, 302] width 1059 height 605
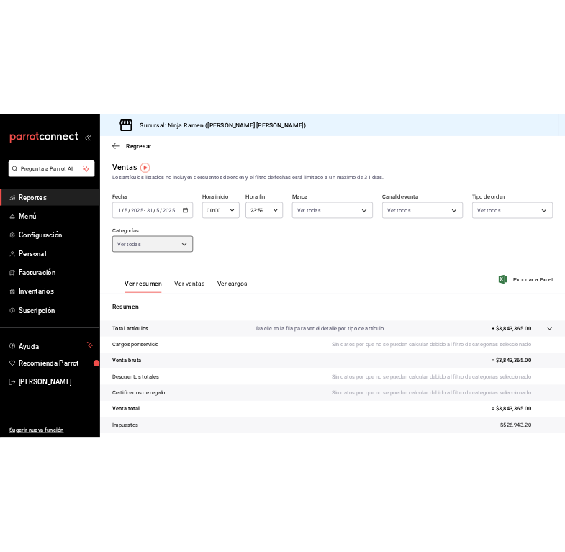
scroll to position [85, 0]
